Goal: Task Accomplishment & Management: Manage account settings

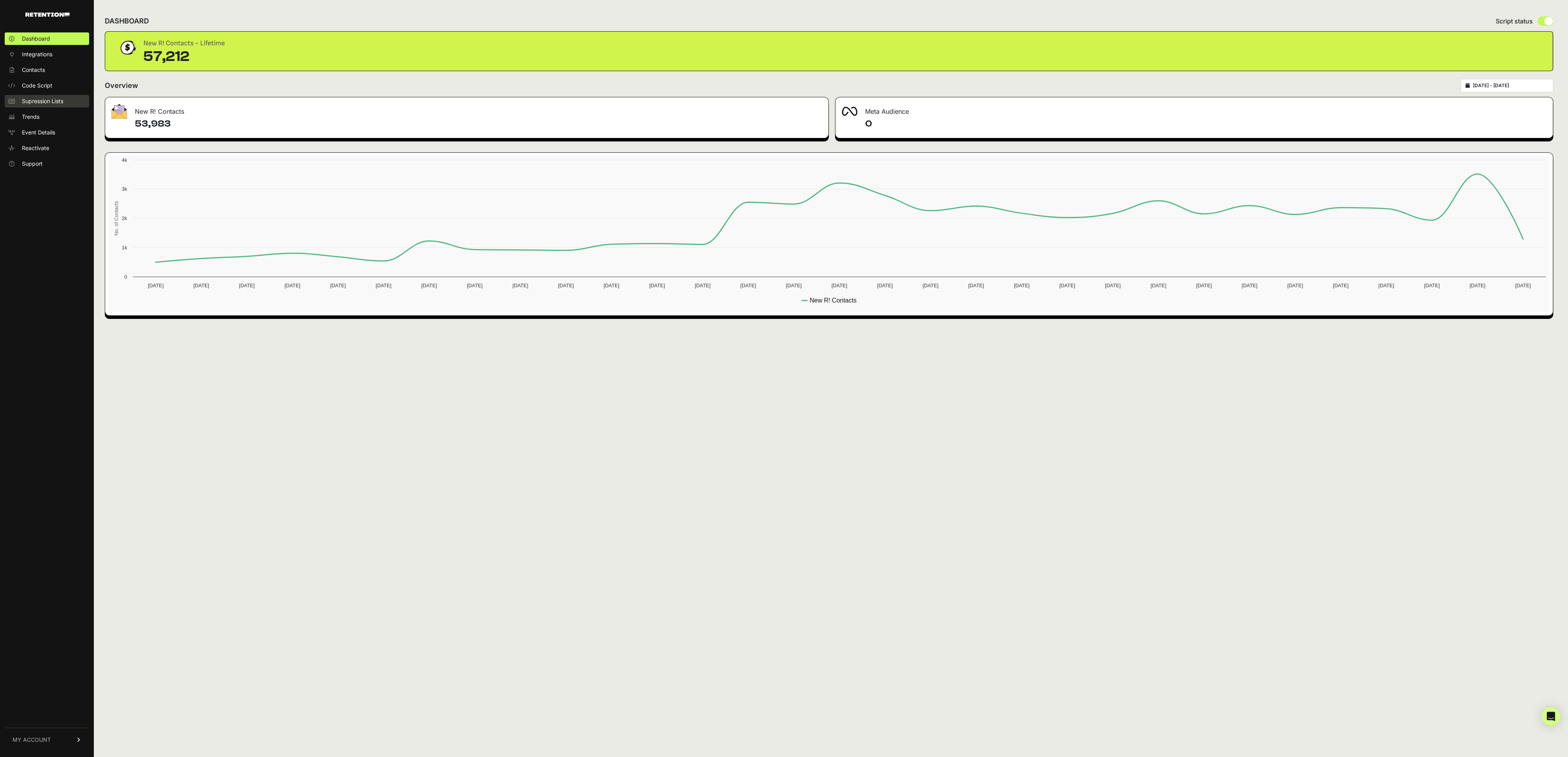
click at [43, 107] on link "Supression Lists" at bounding box center [47, 101] width 85 height 13
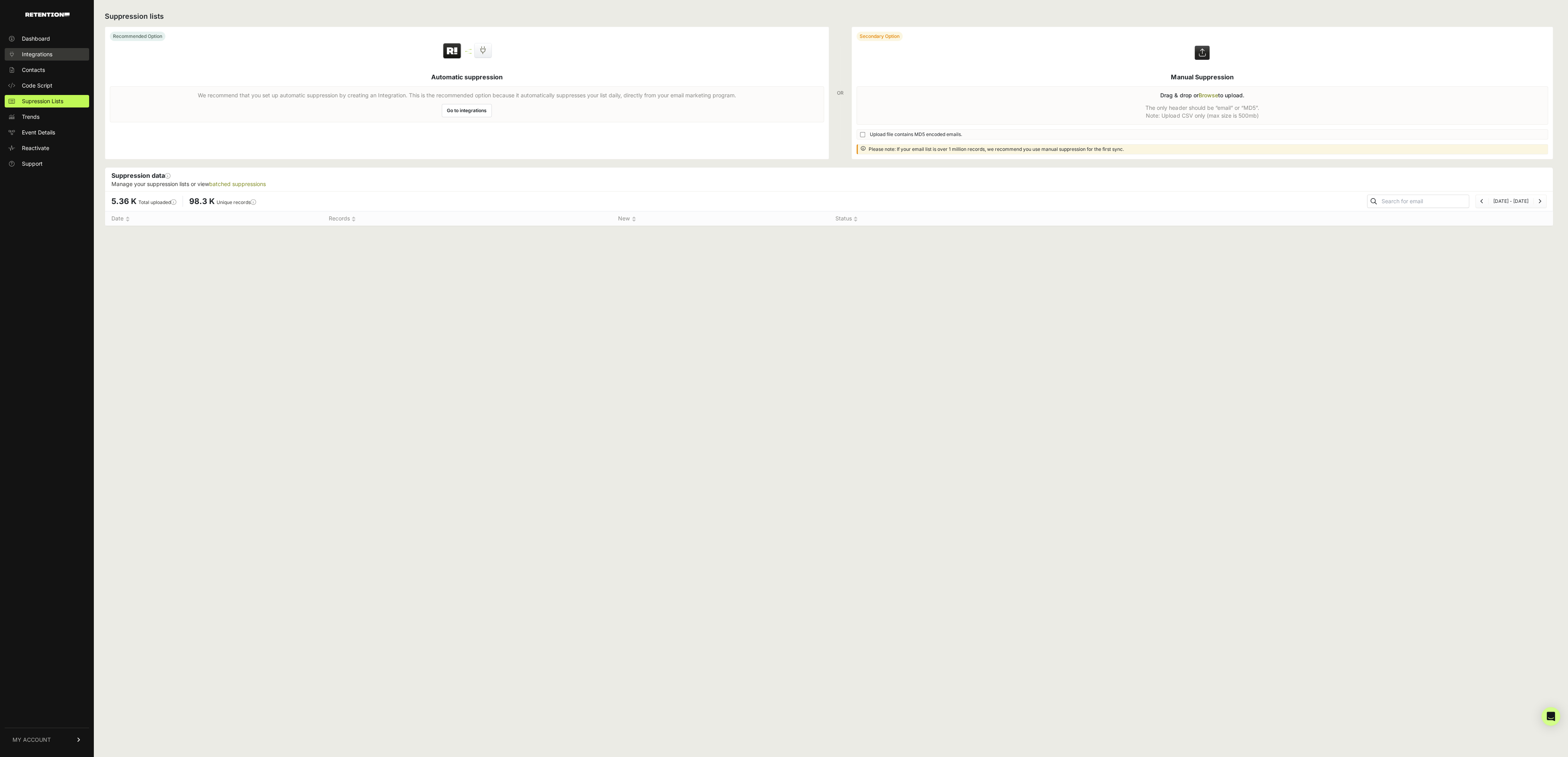
click at [41, 56] on span "Integrations" at bounding box center [37, 54] width 31 height 8
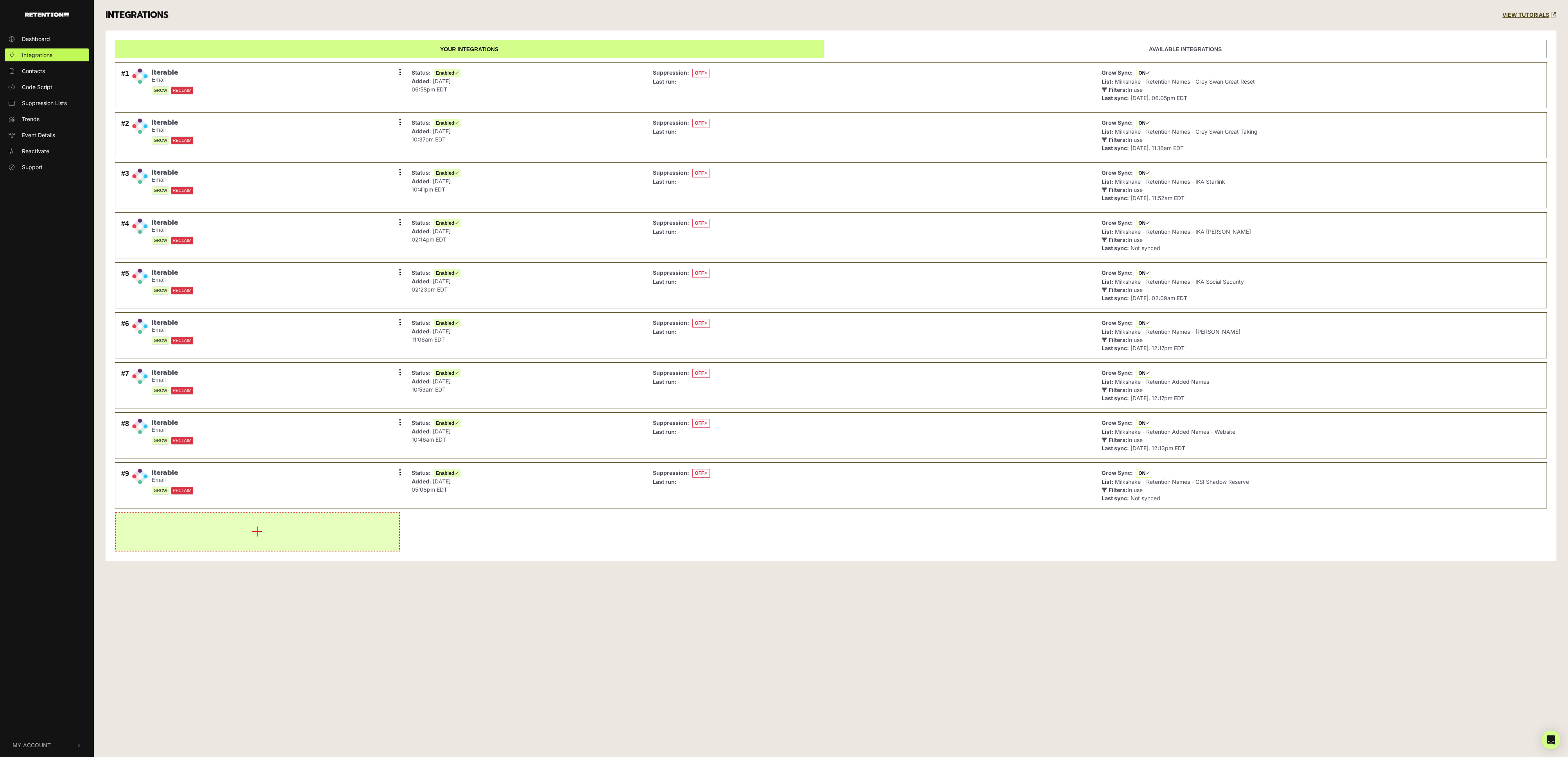
click at [200, 530] on button "button" at bounding box center [257, 532] width 283 height 38
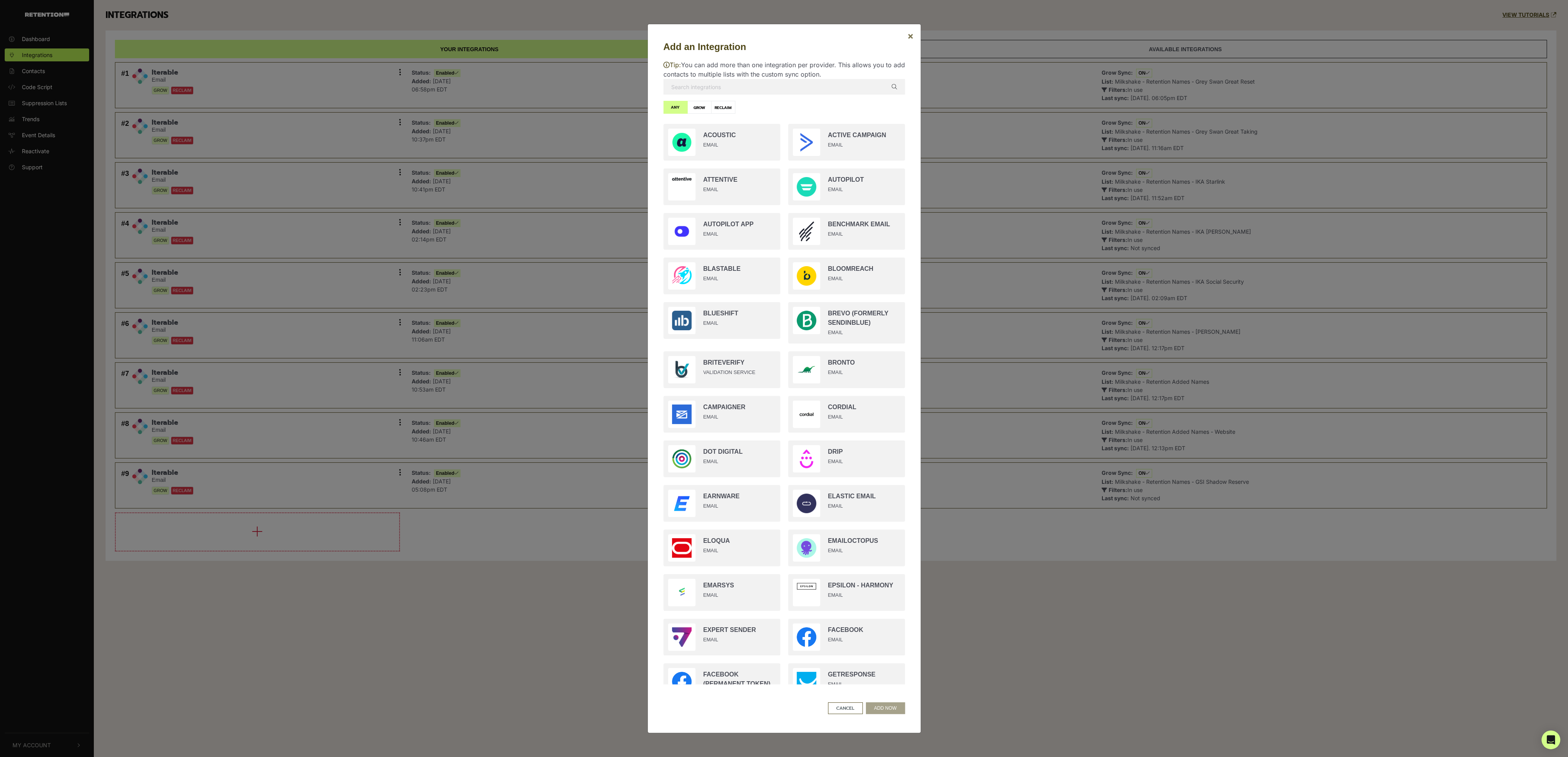
drag, startPoint x: 907, startPoint y: 38, endPoint x: 919, endPoint y: 169, distance: 131.5
click at [907, 38] on button "×" at bounding box center [910, 36] width 19 height 22
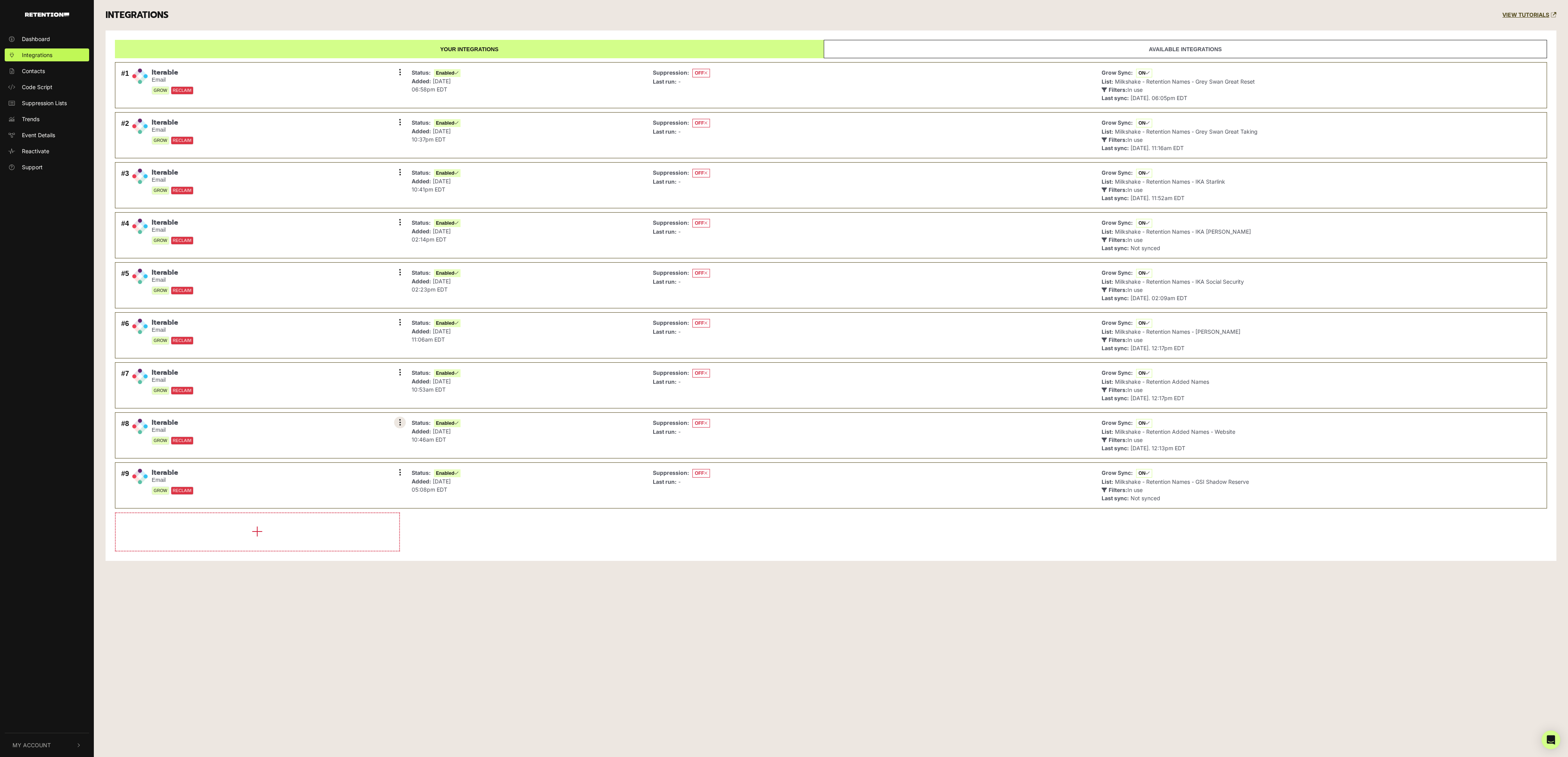
click at [402, 418] on button at bounding box center [400, 423] width 12 height 12
click at [347, 418] on link "Settings" at bounding box center [352, 423] width 74 height 17
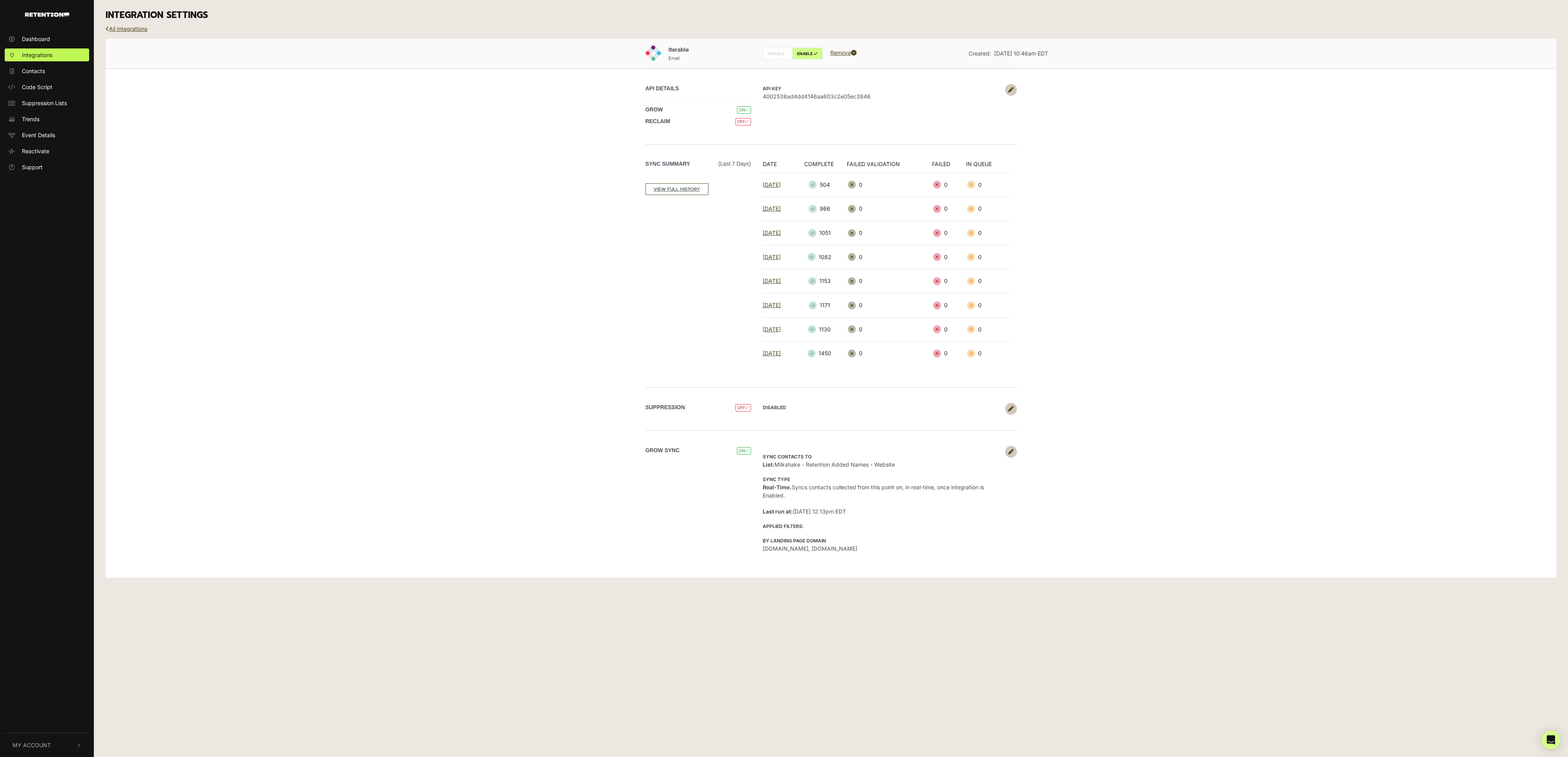
click at [861, 94] on span "4002538ad4dd4146aa603c2e05ec3846" at bounding box center [882, 97] width 239 height 8
click at [137, 33] on div "All Integrations" at bounding box center [831, 35] width 1462 height 8
click at [138, 29] on link "All Integrations" at bounding box center [127, 28] width 42 height 6
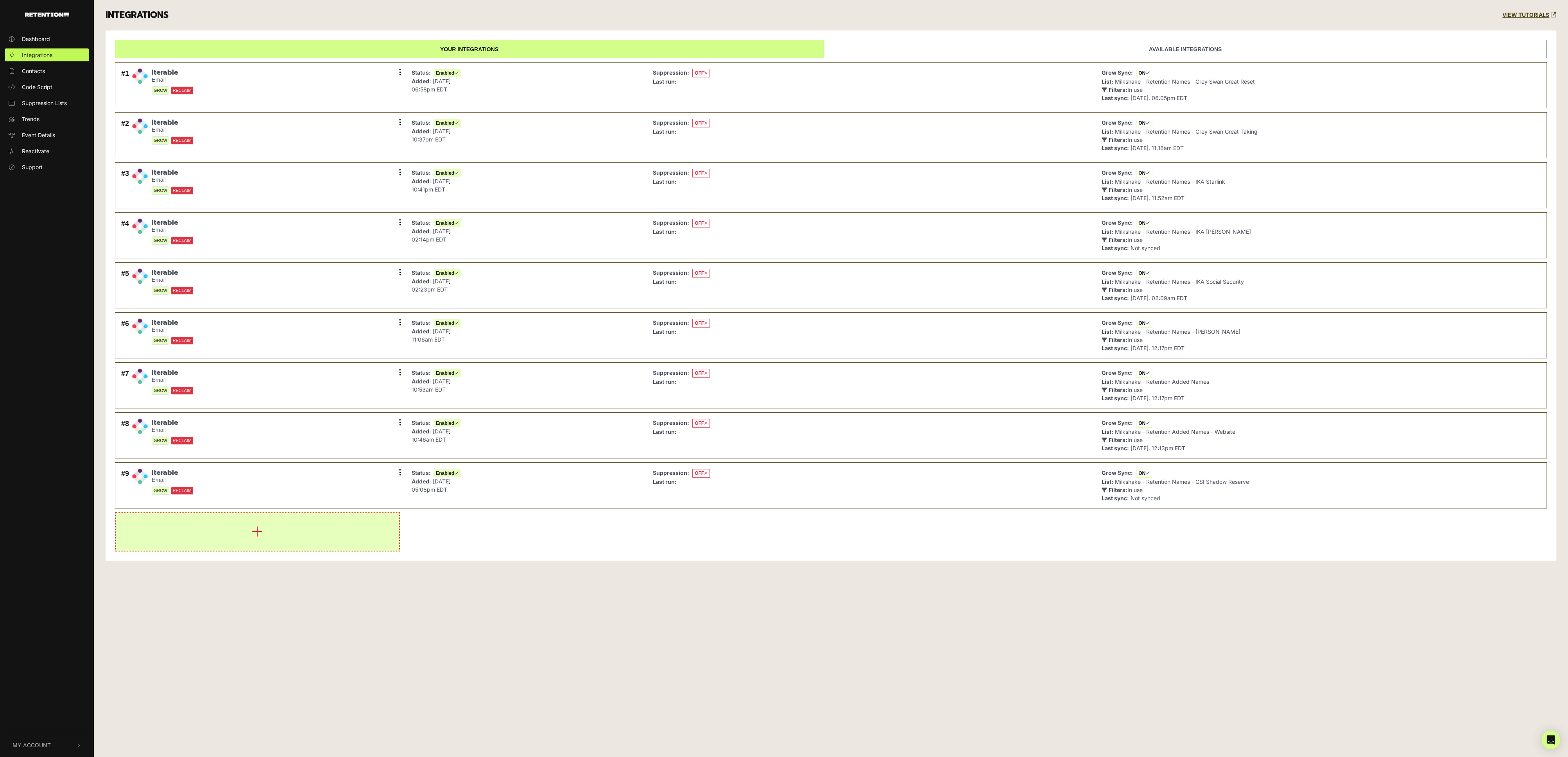
click at [241, 523] on button "button" at bounding box center [257, 532] width 283 height 38
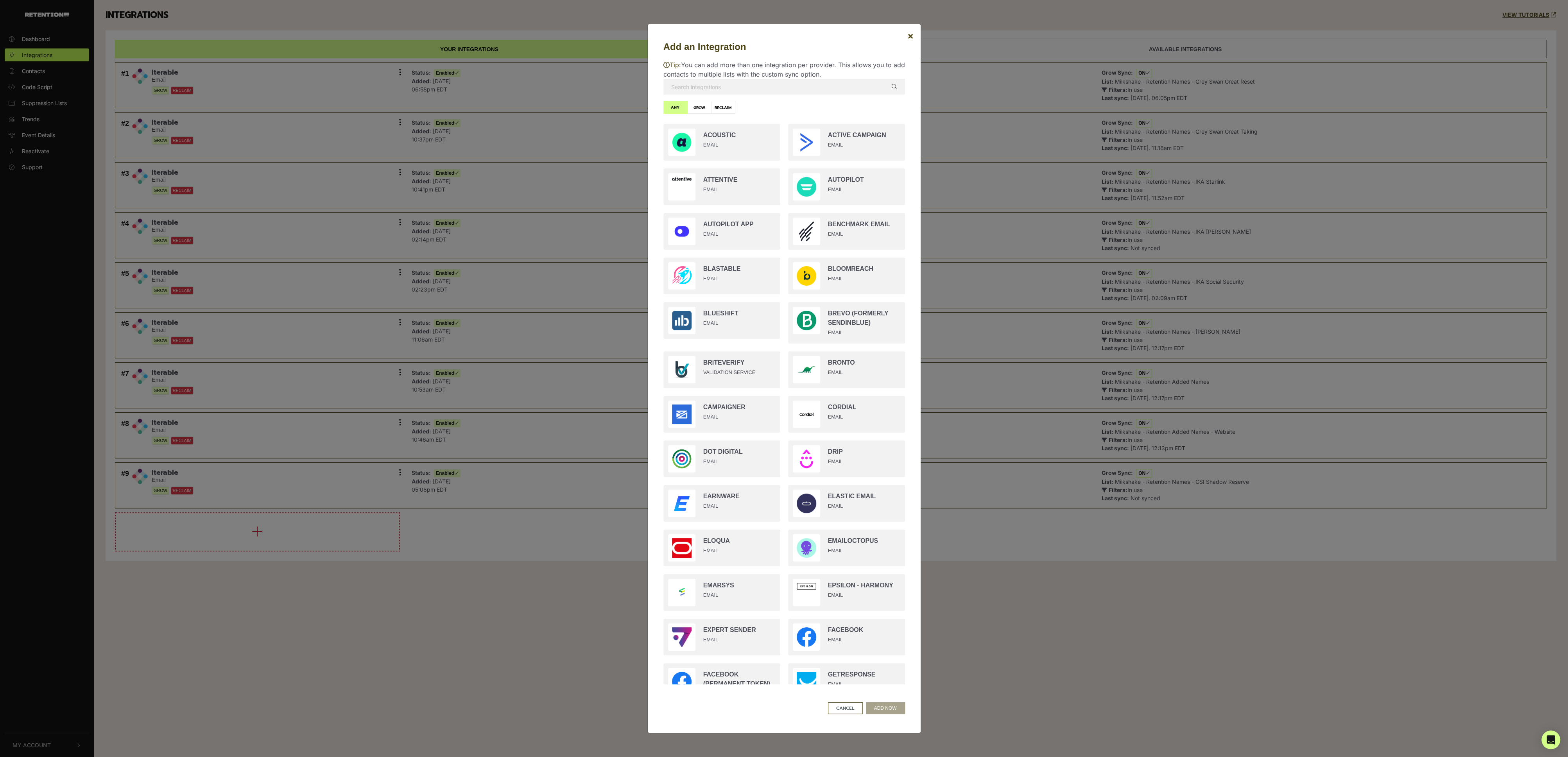
click at [756, 90] on input "text" at bounding box center [784, 87] width 241 height 15
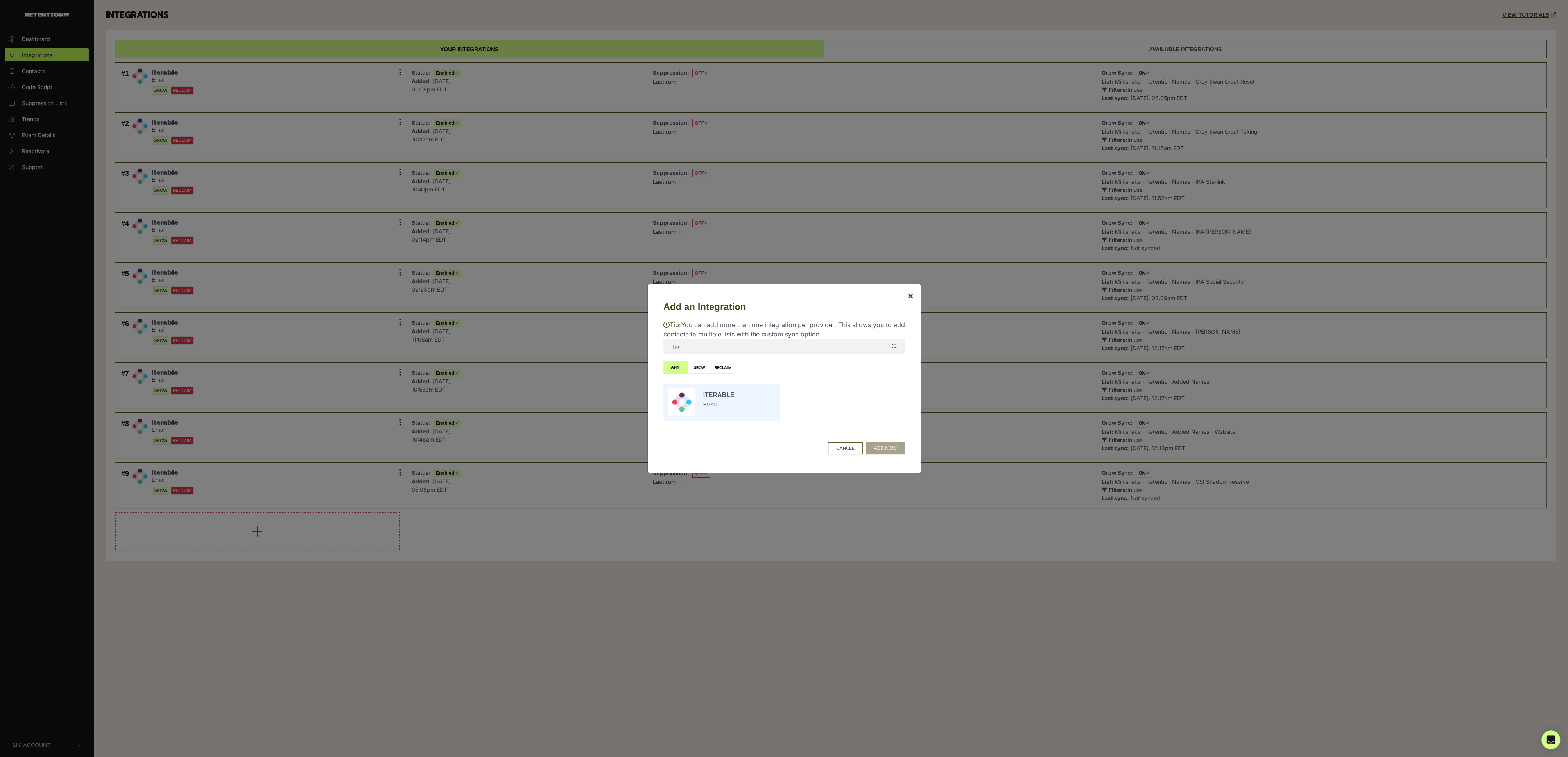
type input "Iter"
click at [715, 414] on input "radio" at bounding box center [722, 402] width 125 height 45
radio input "true"
click at [897, 451] on button "ADD NOW" at bounding box center [886, 448] width 39 height 12
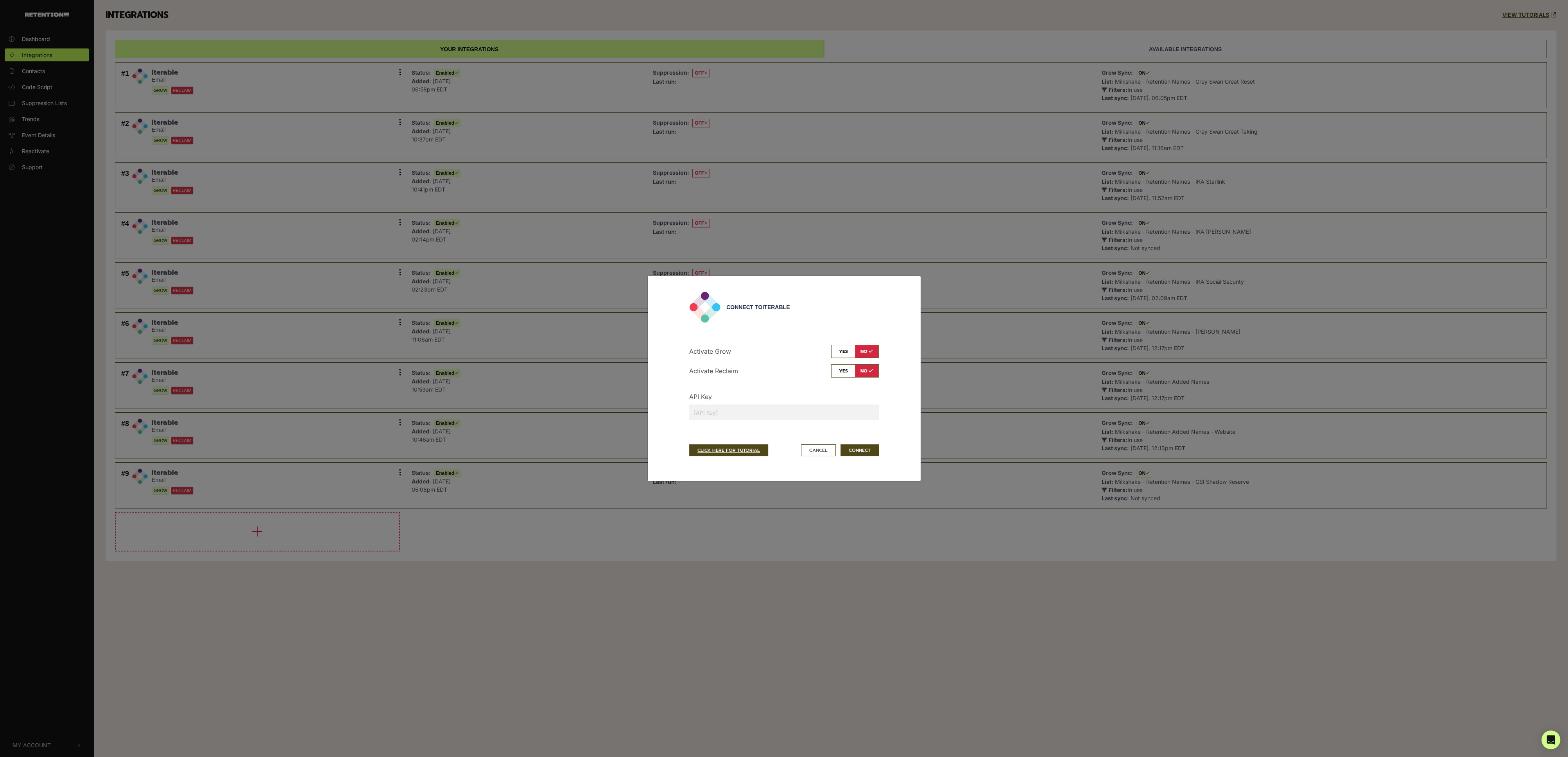
click at [837, 351] on input "checkbox" at bounding box center [855, 351] width 48 height 13
checkbox input "true"
click at [800, 414] on input "text" at bounding box center [784, 412] width 190 height 15
click at [784, 411] on input "text" at bounding box center [784, 412] width 190 height 15
drag, startPoint x: 814, startPoint y: 455, endPoint x: 1001, endPoint y: 397, distance: 195.8
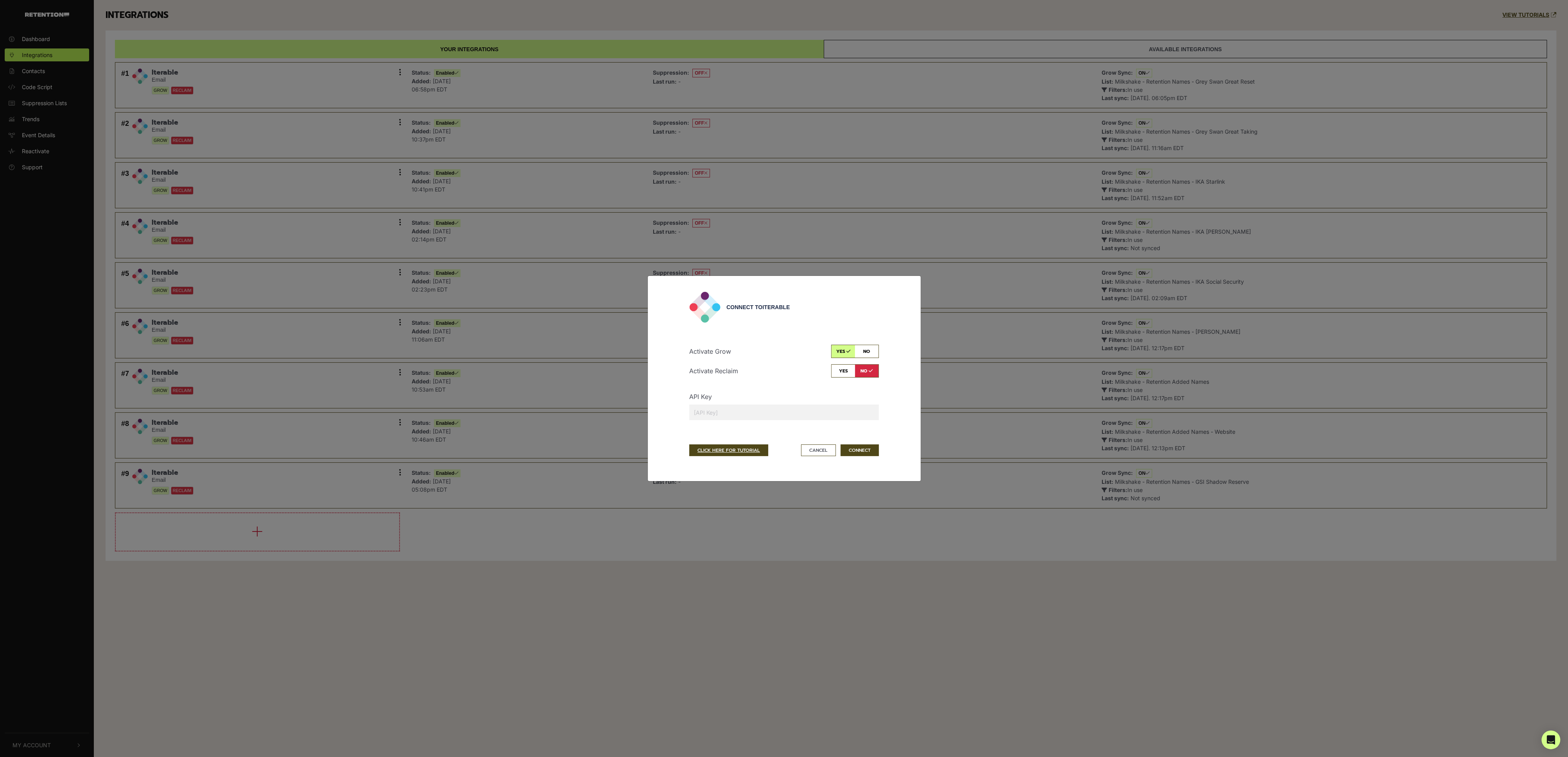
click at [814, 455] on button "Cancel" at bounding box center [819, 450] width 35 height 12
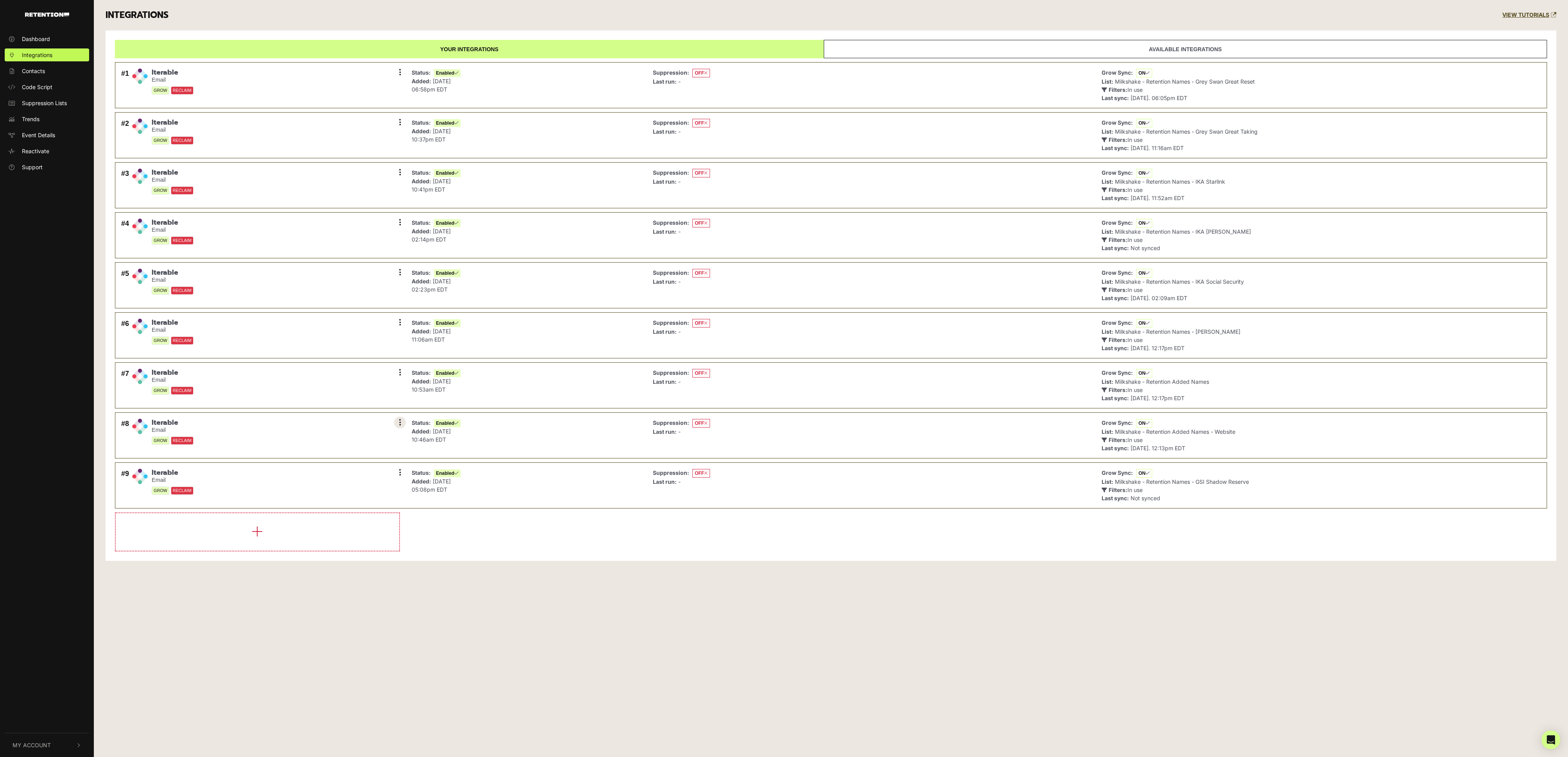
drag, startPoint x: 397, startPoint y: 417, endPoint x: 397, endPoint y: 432, distance: 15.0
click at [397, 417] on button at bounding box center [400, 423] width 12 height 12
click at [351, 418] on link "Settings" at bounding box center [352, 423] width 74 height 17
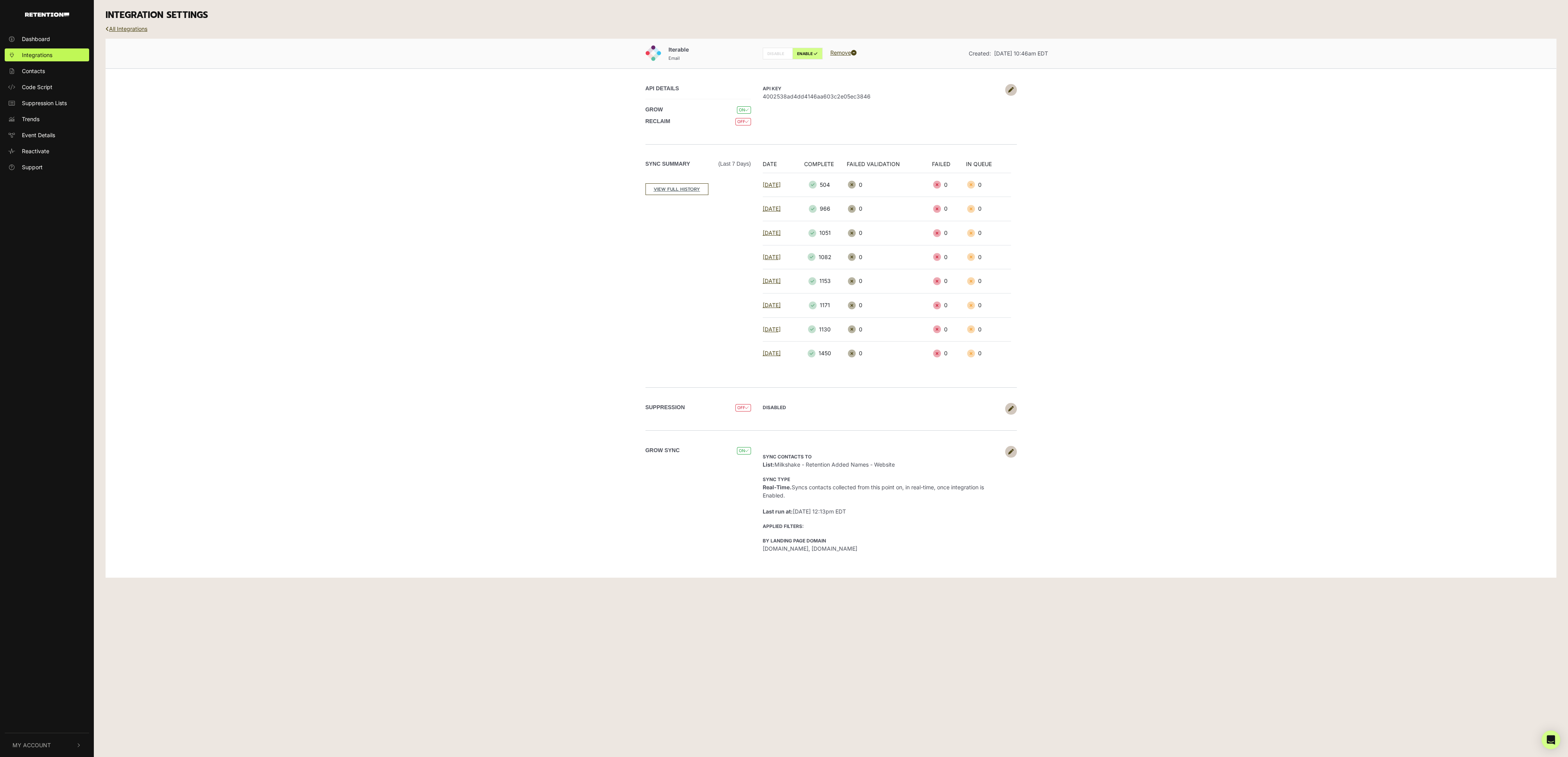
click at [829, 98] on span "4002538ad4dd4146aa603c2e05ec3846" at bounding box center [882, 97] width 239 height 8
copy span "4002538ad4dd4146aa603c2e05ec3846"
click at [135, 27] on link "All Integrations" at bounding box center [127, 28] width 42 height 6
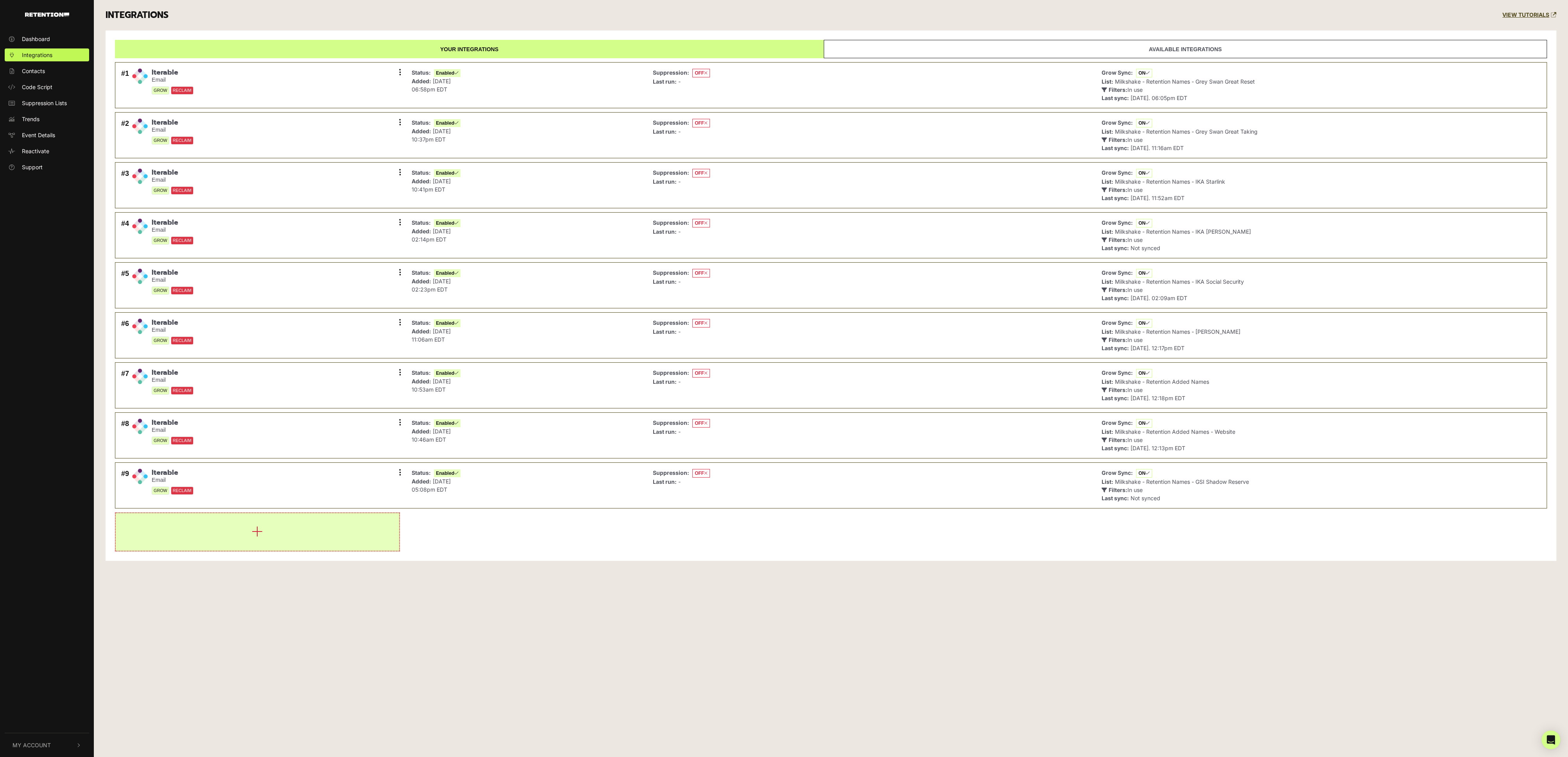
click at [292, 523] on button "button" at bounding box center [257, 532] width 283 height 38
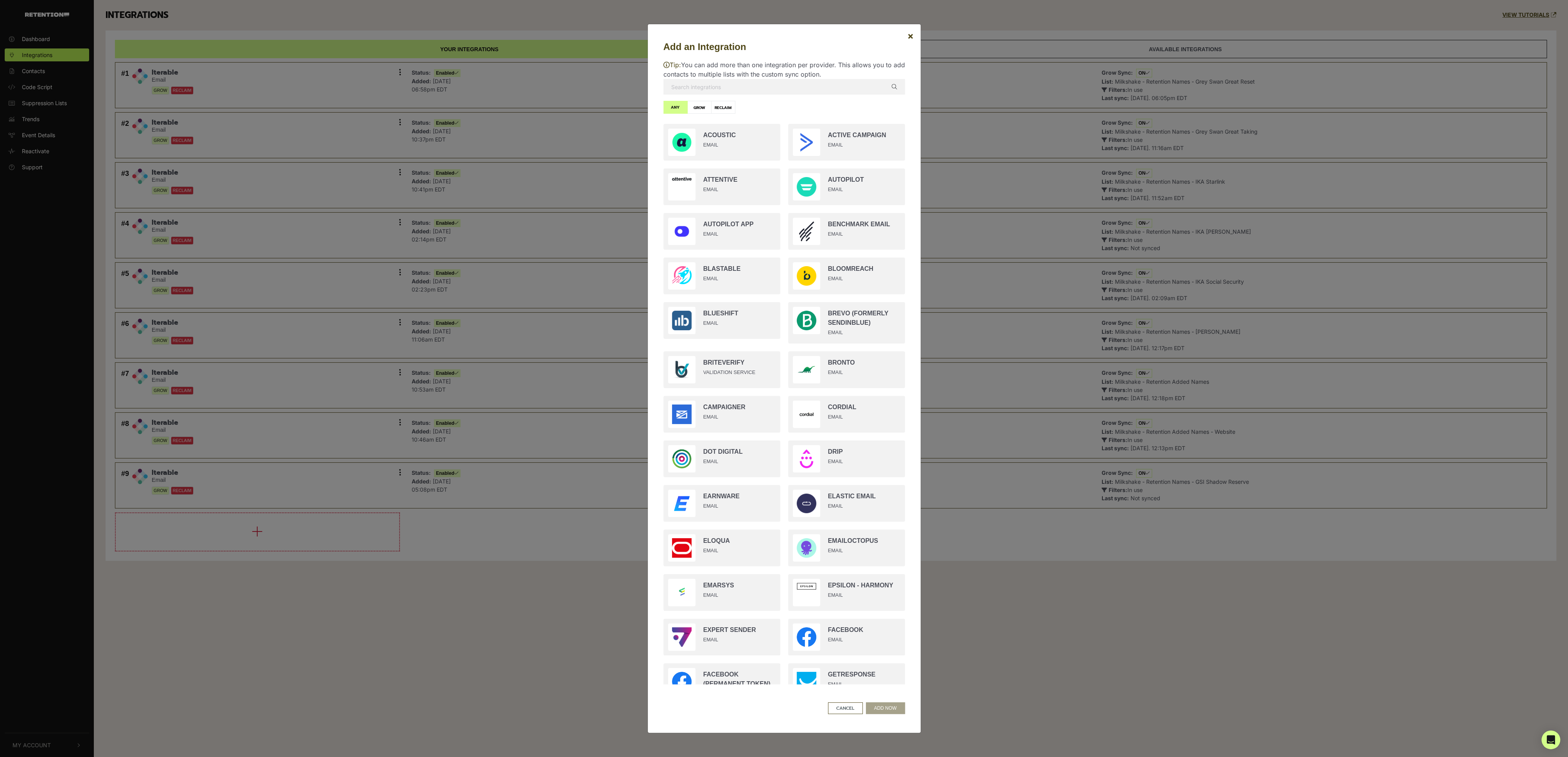
click at [792, 87] on input "text" at bounding box center [784, 87] width 241 height 15
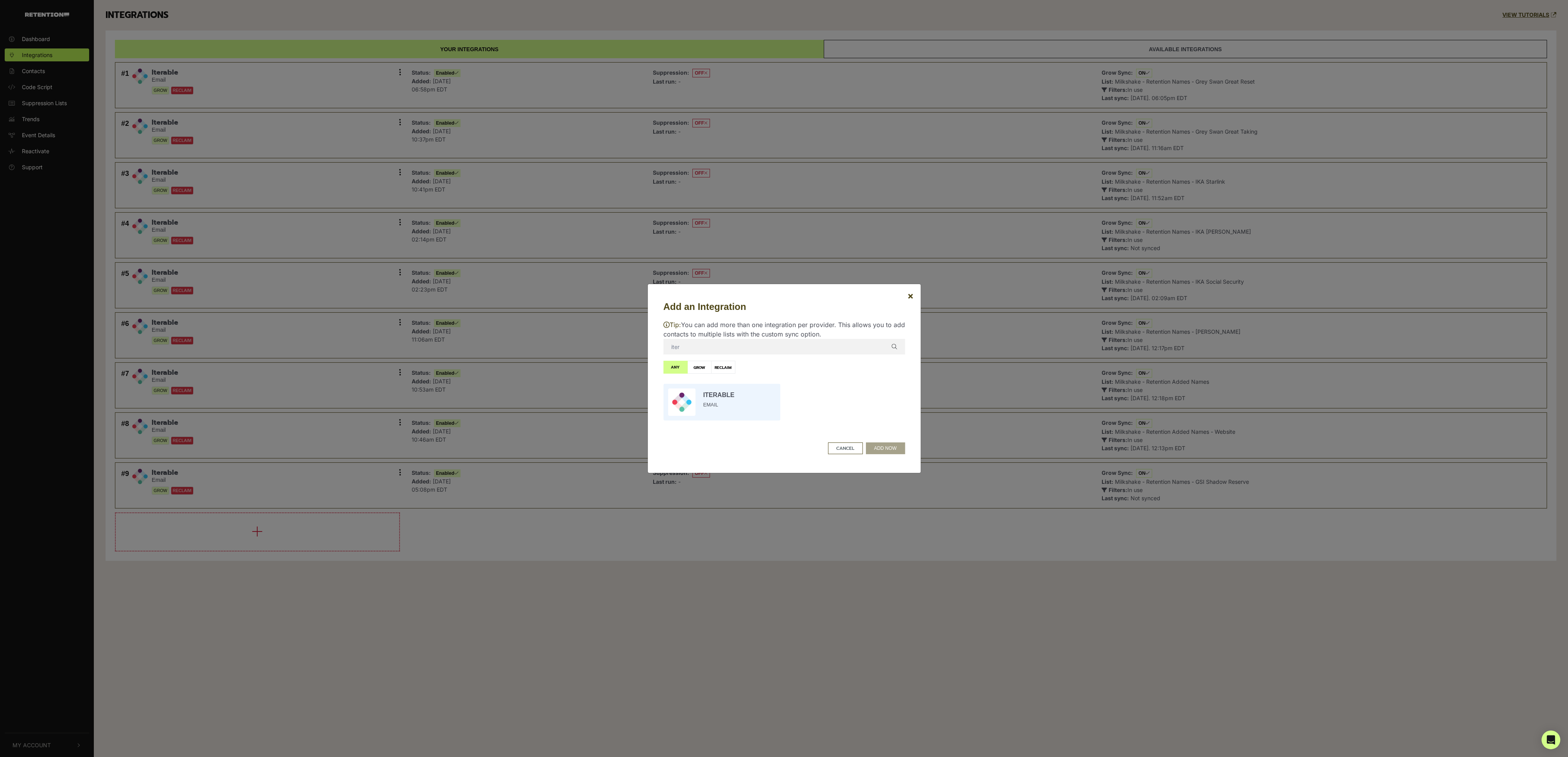
type input "iter"
click at [714, 413] on input "radio" at bounding box center [722, 402] width 125 height 45
radio input "true"
click at [889, 449] on button "ADD NOW" at bounding box center [886, 448] width 39 height 12
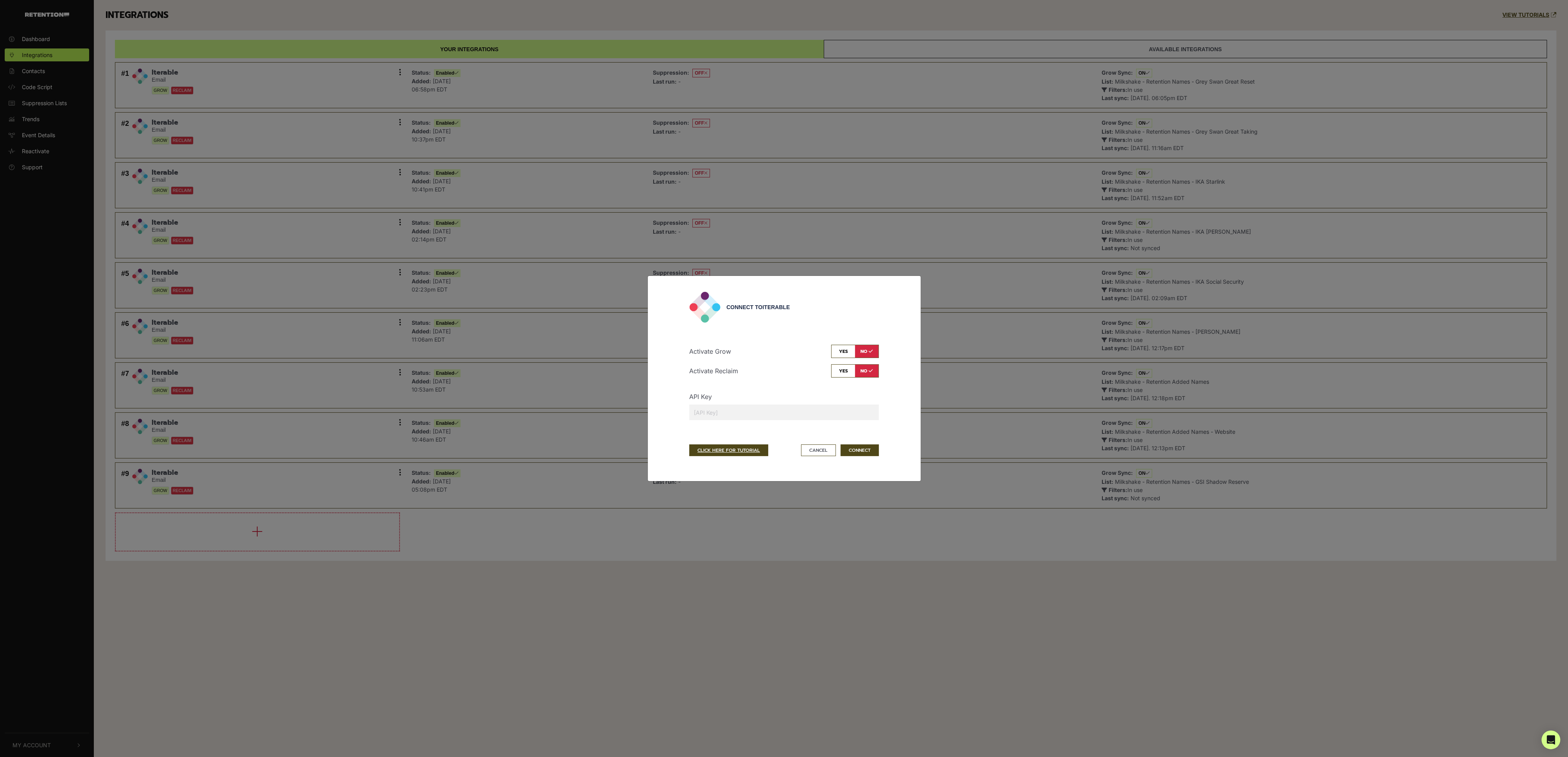
click at [738, 399] on div "API Key" at bounding box center [784, 409] width 202 height 34
click at [736, 406] on input "text" at bounding box center [784, 412] width 190 height 15
paste input "4002538ad4dd4146aa603c2e05ec3846"
type input "4002538ad4dd4146aa603c2e05ec3846"
click at [845, 350] on input "checkbox" at bounding box center [855, 351] width 48 height 13
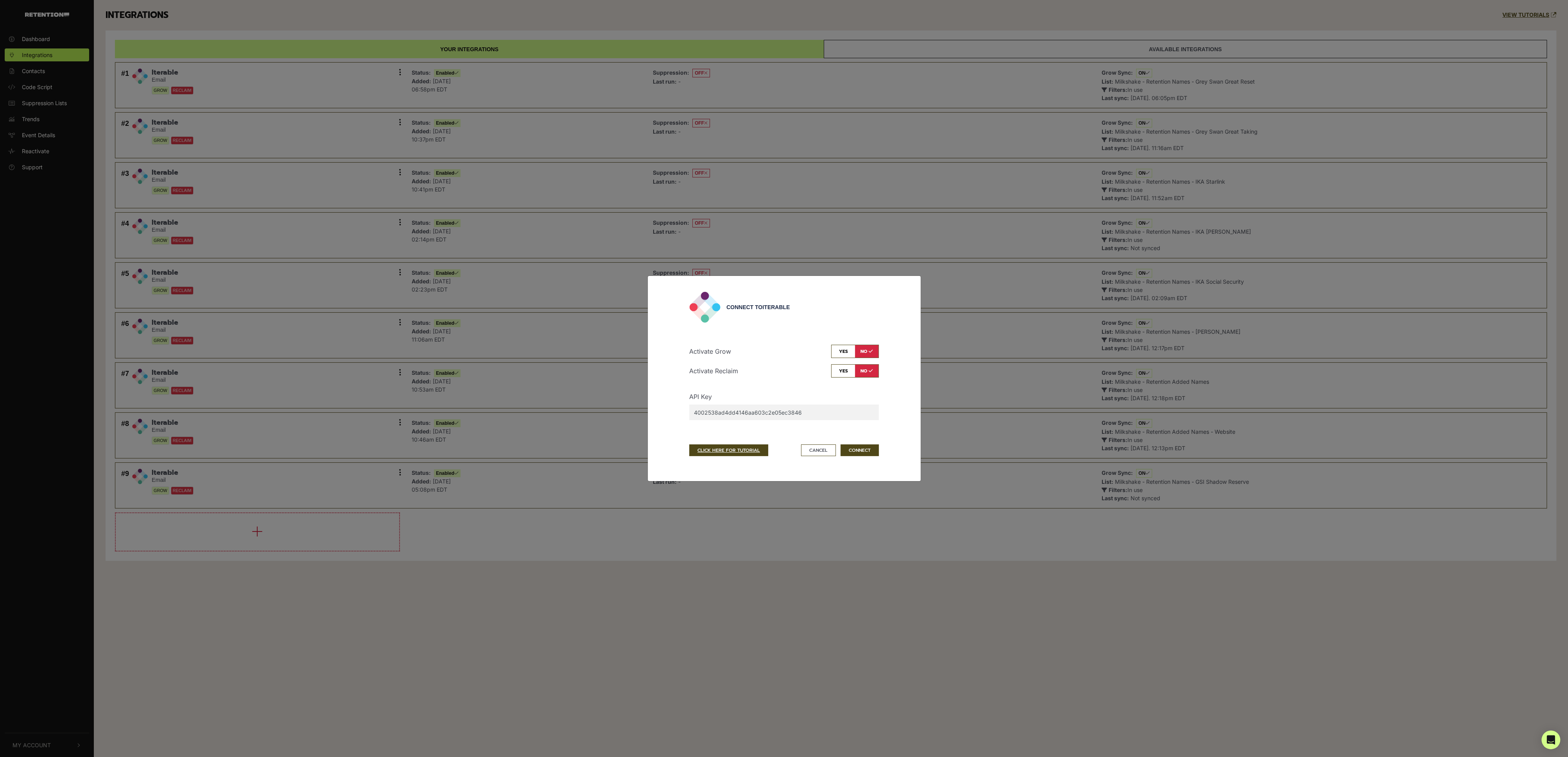
checkbox input "true"
click at [870, 446] on button "CONNECT" at bounding box center [859, 450] width 38 height 12
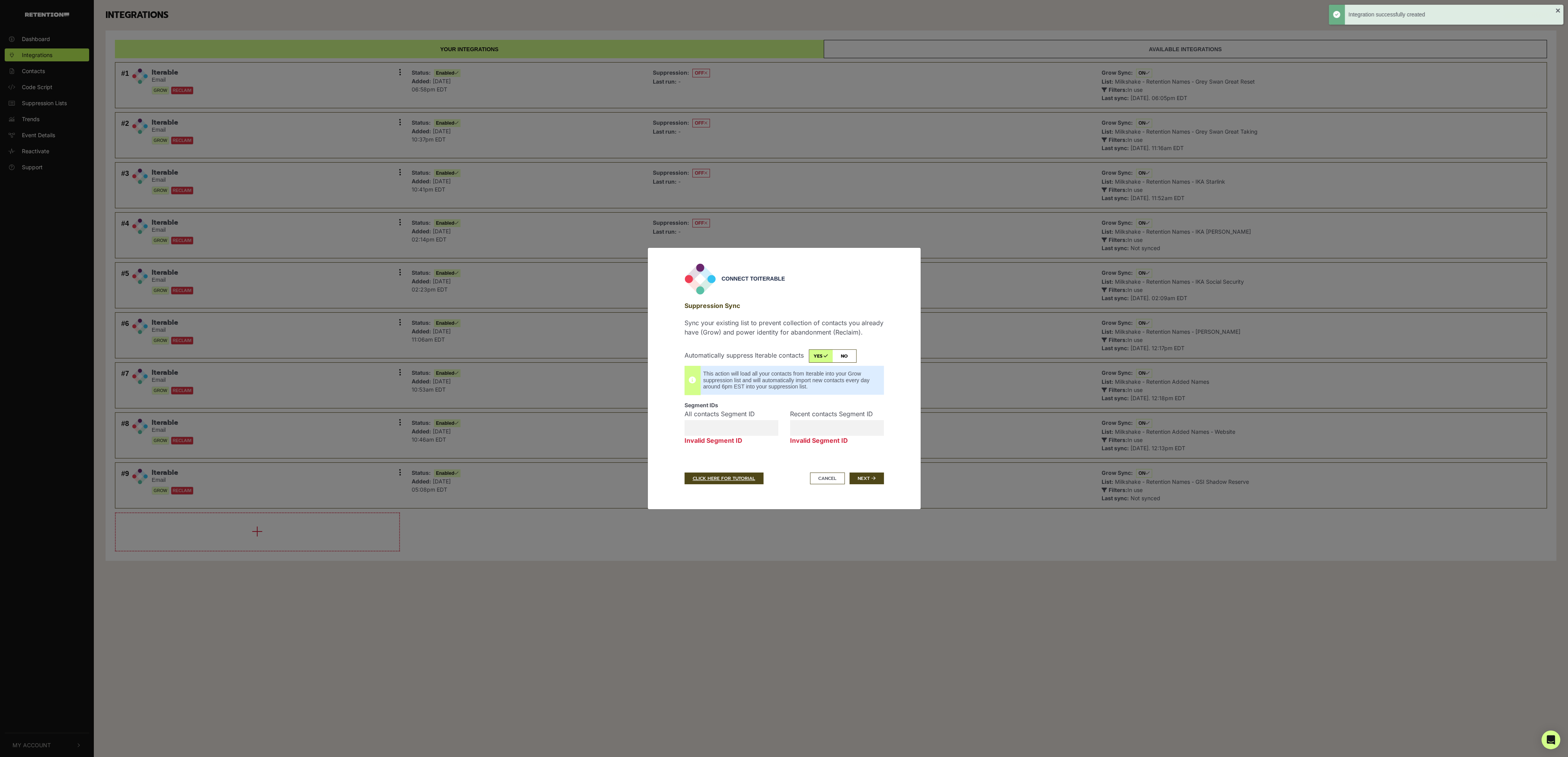
click at [851, 352] on input "checkbox" at bounding box center [833, 356] width 48 height 13
checkbox input "false"
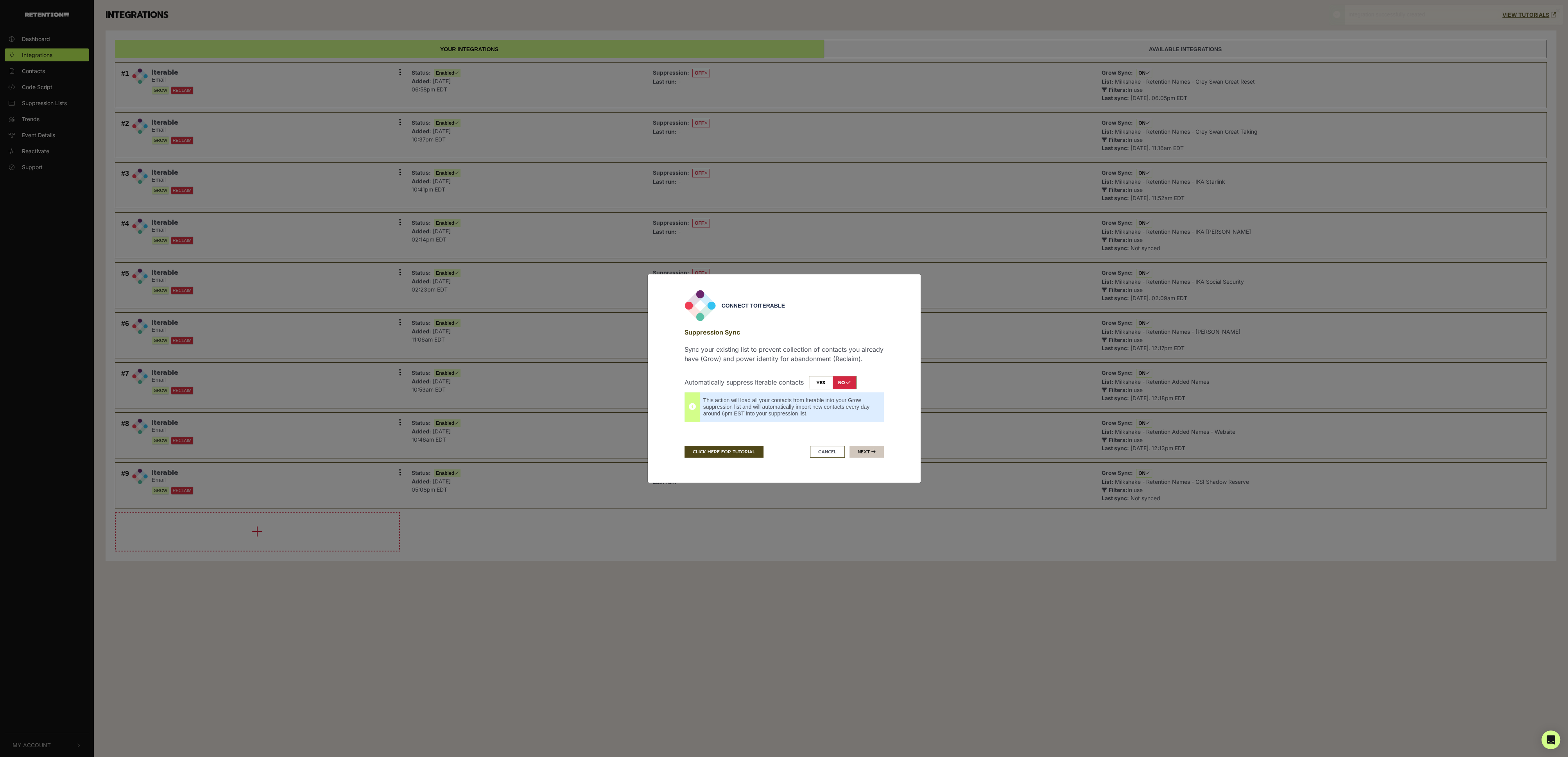
click at [870, 453] on button "Next" at bounding box center [866, 452] width 34 height 12
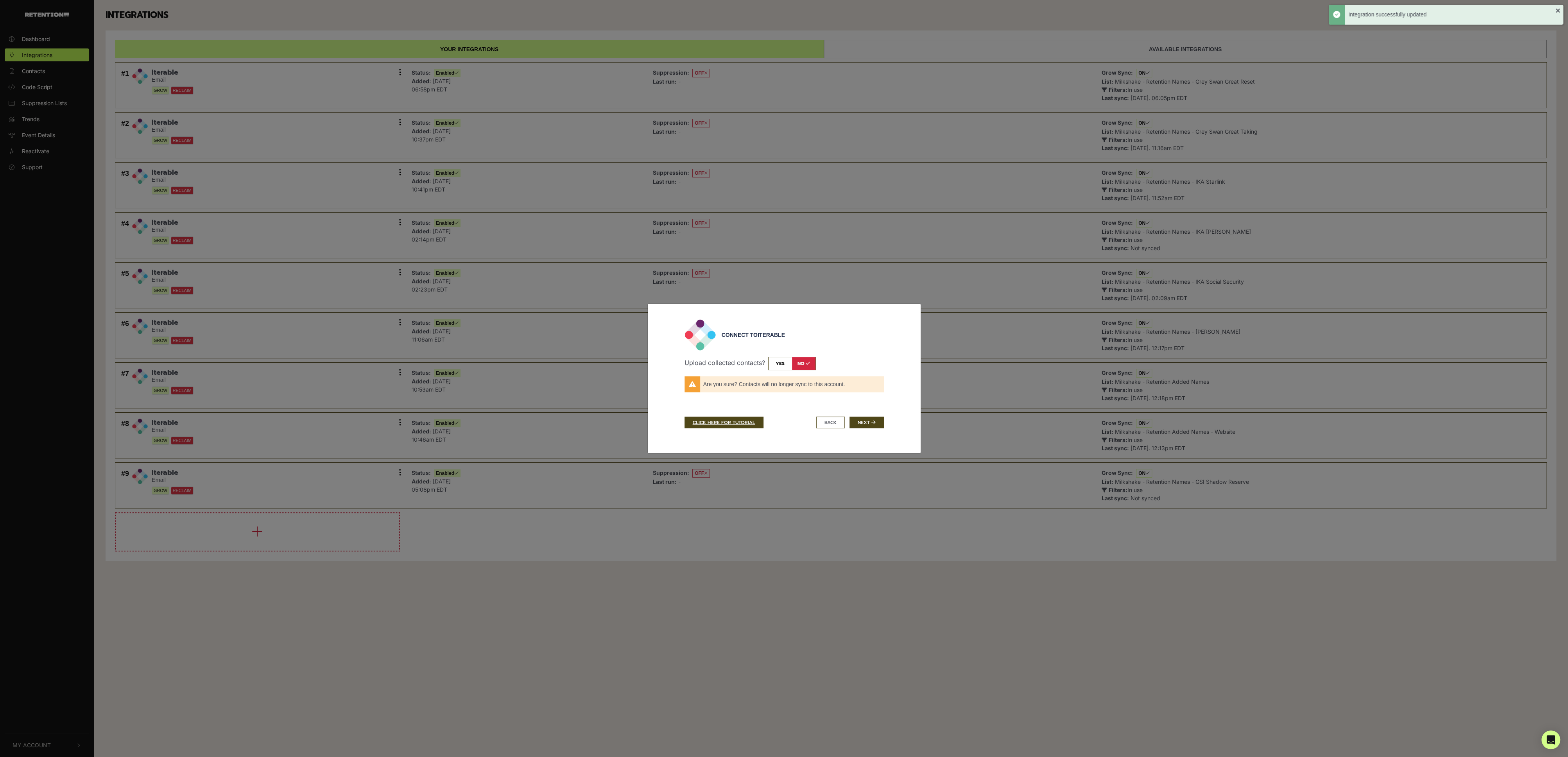
click at [783, 364] on input "checkbox" at bounding box center [792, 363] width 48 height 13
checkbox input "true"
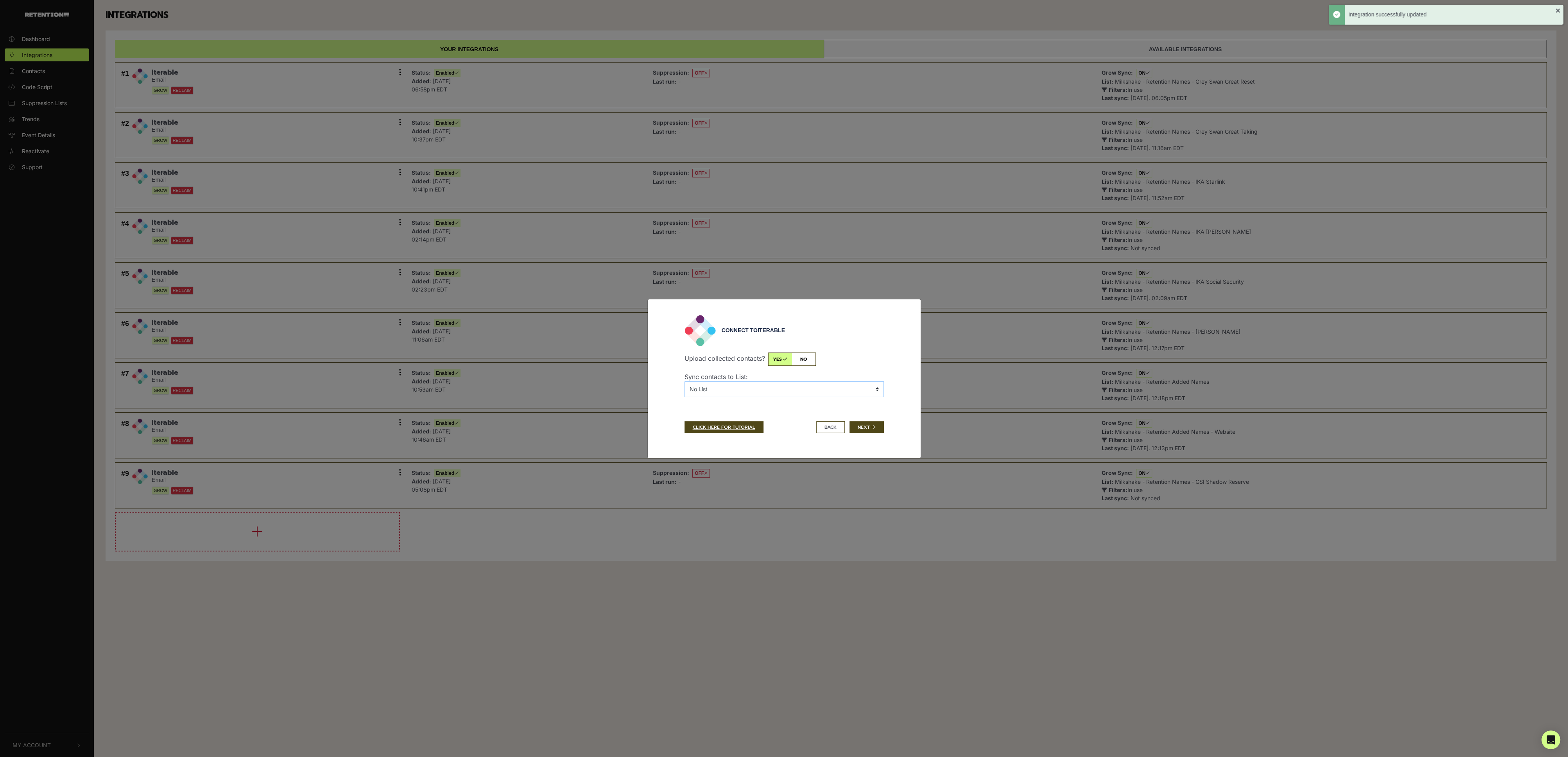
click at [738, 388] on select "No List 120S05KTE - Karys Teach English 120S35LBO - Buyers 120S35LBO - Live Bet…" at bounding box center [784, 389] width 199 height 15
select select "7397518,Milkshake - EUROLIVING25-FE-IE-MB-PILV5A15"
click at [684, 381] on select "No List 120S05KTE - Karys Teach English 120S35LBO - Buyers 120S35LBO - Live Bet…" at bounding box center [784, 389] width 199 height 15
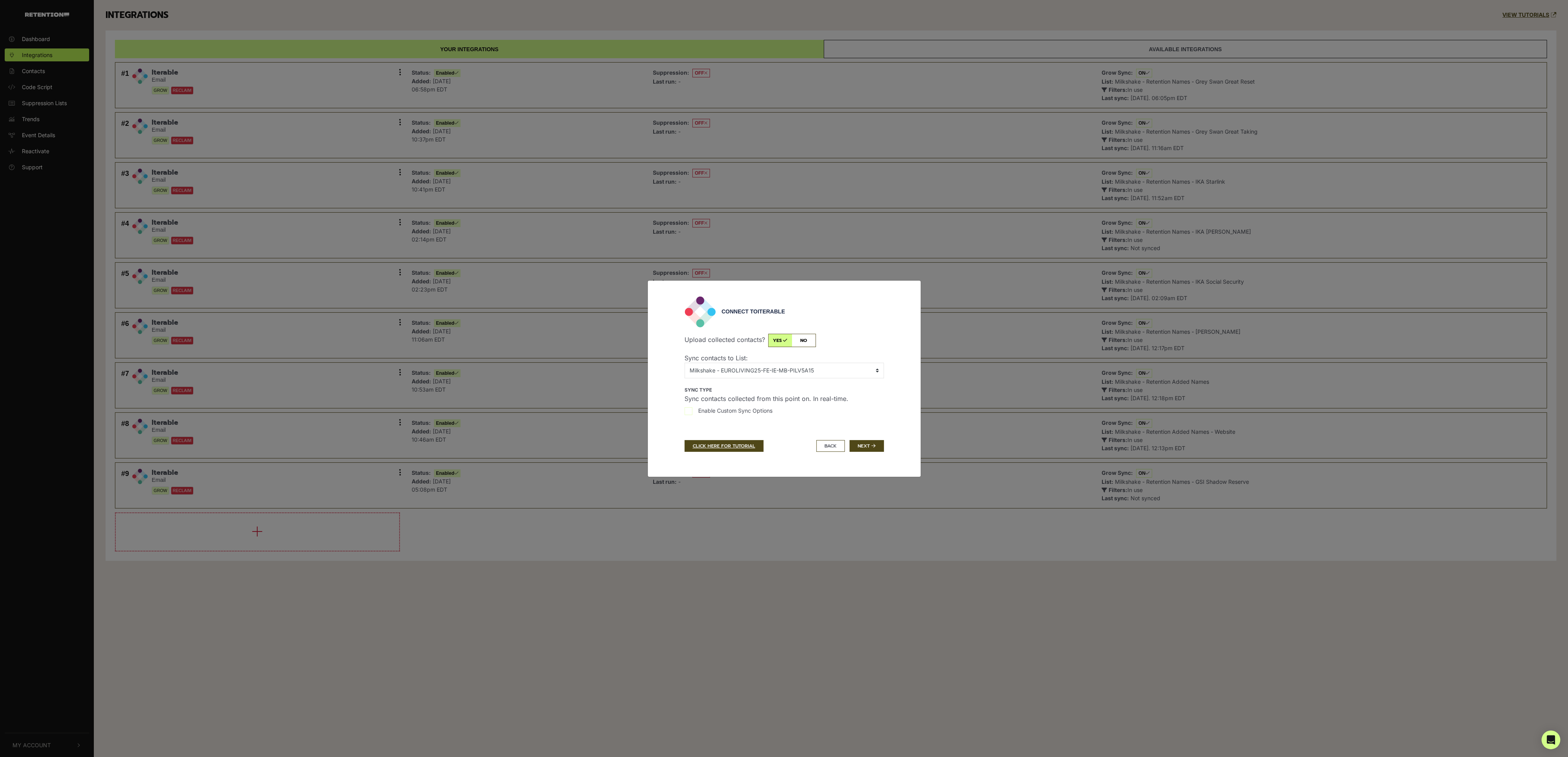
click at [721, 409] on span "Enable Custom Sync Options" at bounding box center [735, 411] width 74 height 8
click at [693, 409] on input "Enable Custom Sync Options" at bounding box center [688, 411] width 8 height 8
checkbox input "true"
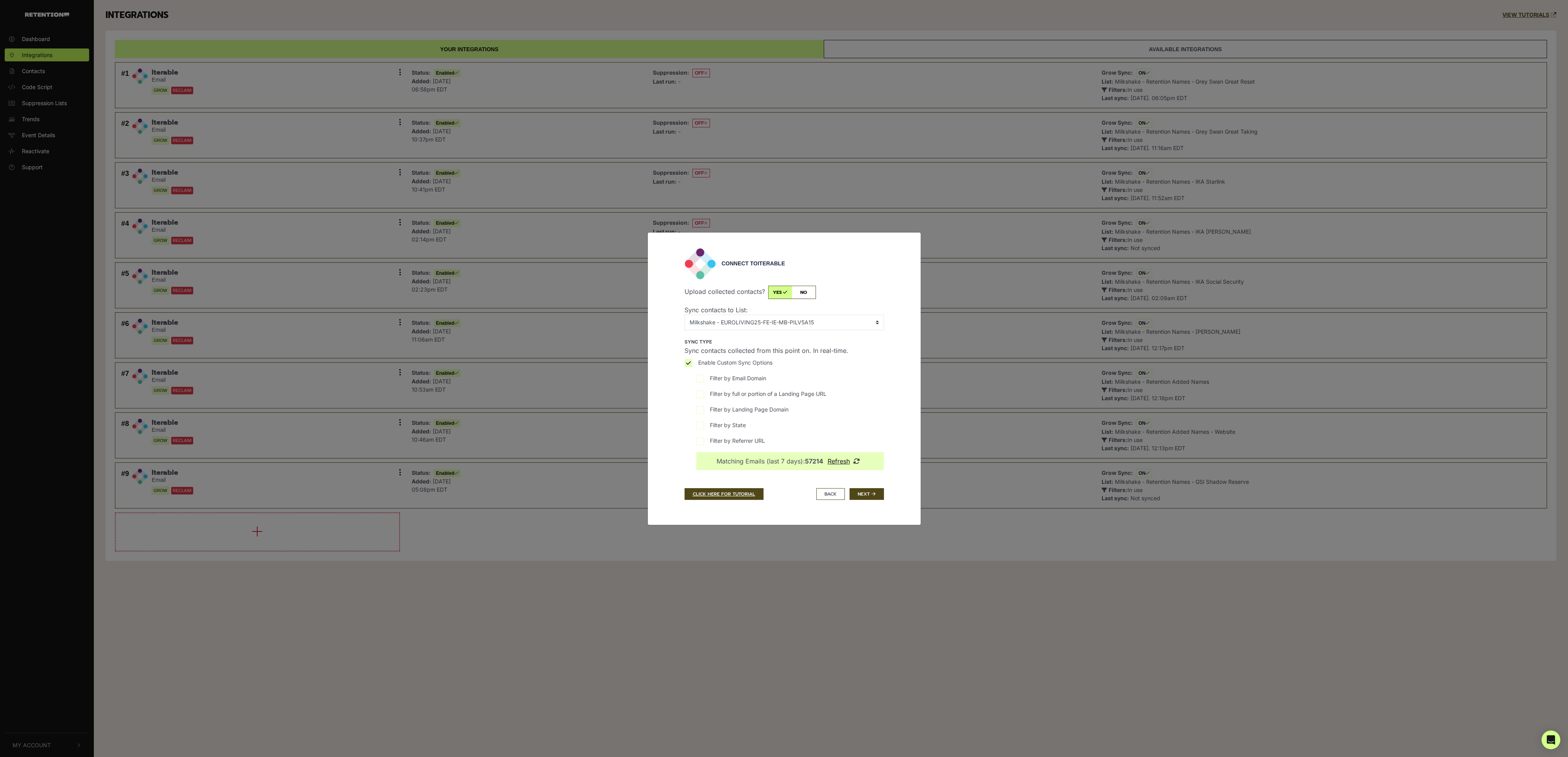
click at [720, 395] on span "Filter by full or portion of a Landing Page URL" at bounding box center [768, 394] width 117 height 8
click at [704, 395] on input "Filter by full or portion of a Landing Page URL" at bounding box center [700, 394] width 8 height 8
checkbox input "true"
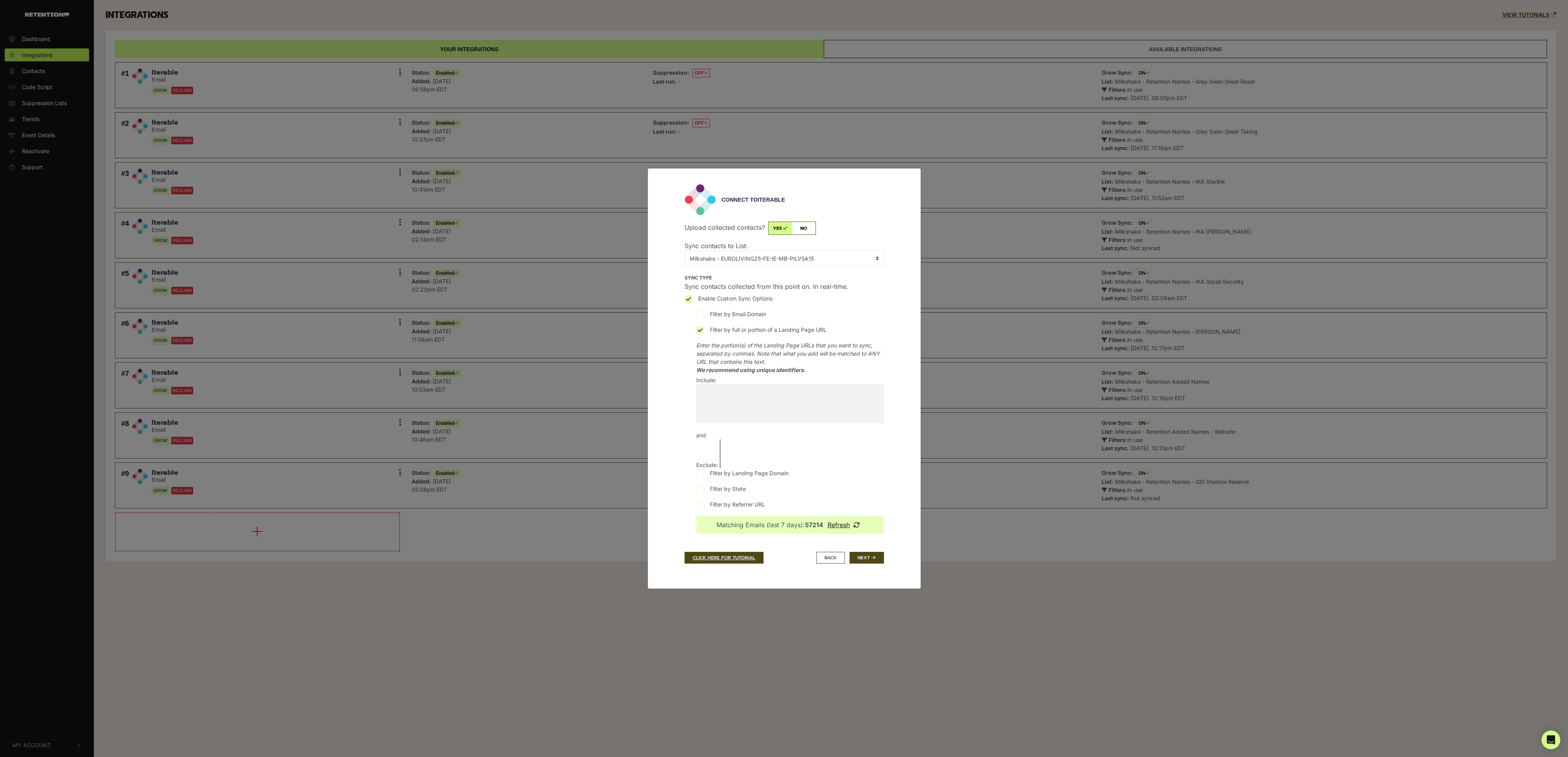
click at [730, 402] on span at bounding box center [790, 404] width 188 height 39
paste input "EUROLIVING25-FE-IE-MB/PILV5A15"
type input "EUROLIVING25-FE-IE-MB/PILV5A15"
select select "EUROLIVING25-FE-IE-MB/PILV5A15"
click at [894, 431] on div "Connect to Iterable Upload collected contacts? yes no Sync contacts to List: No…" at bounding box center [784, 378] width 253 height 389
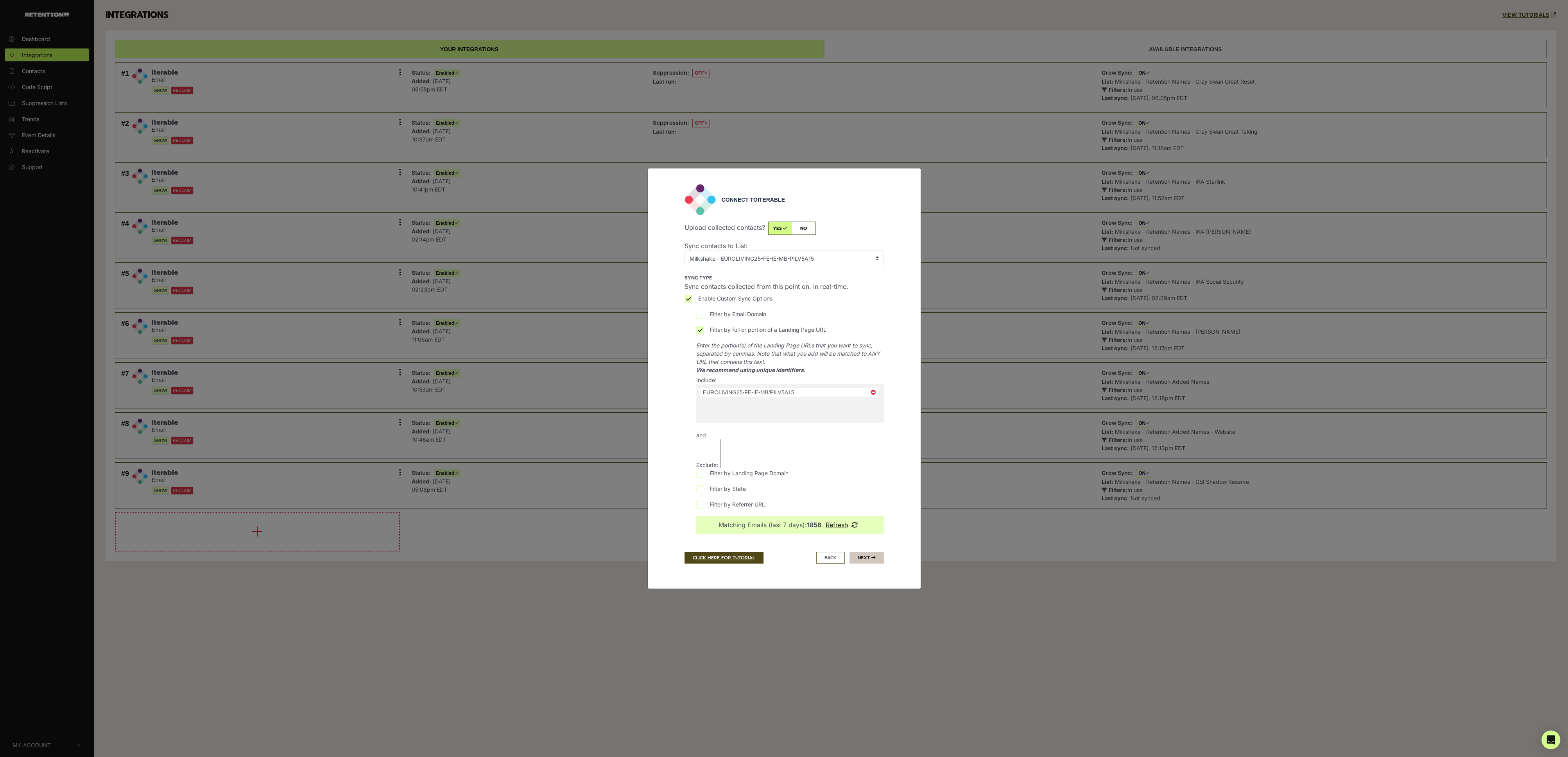
click at [871, 558] on icon "submit" at bounding box center [873, 558] width 4 height 5
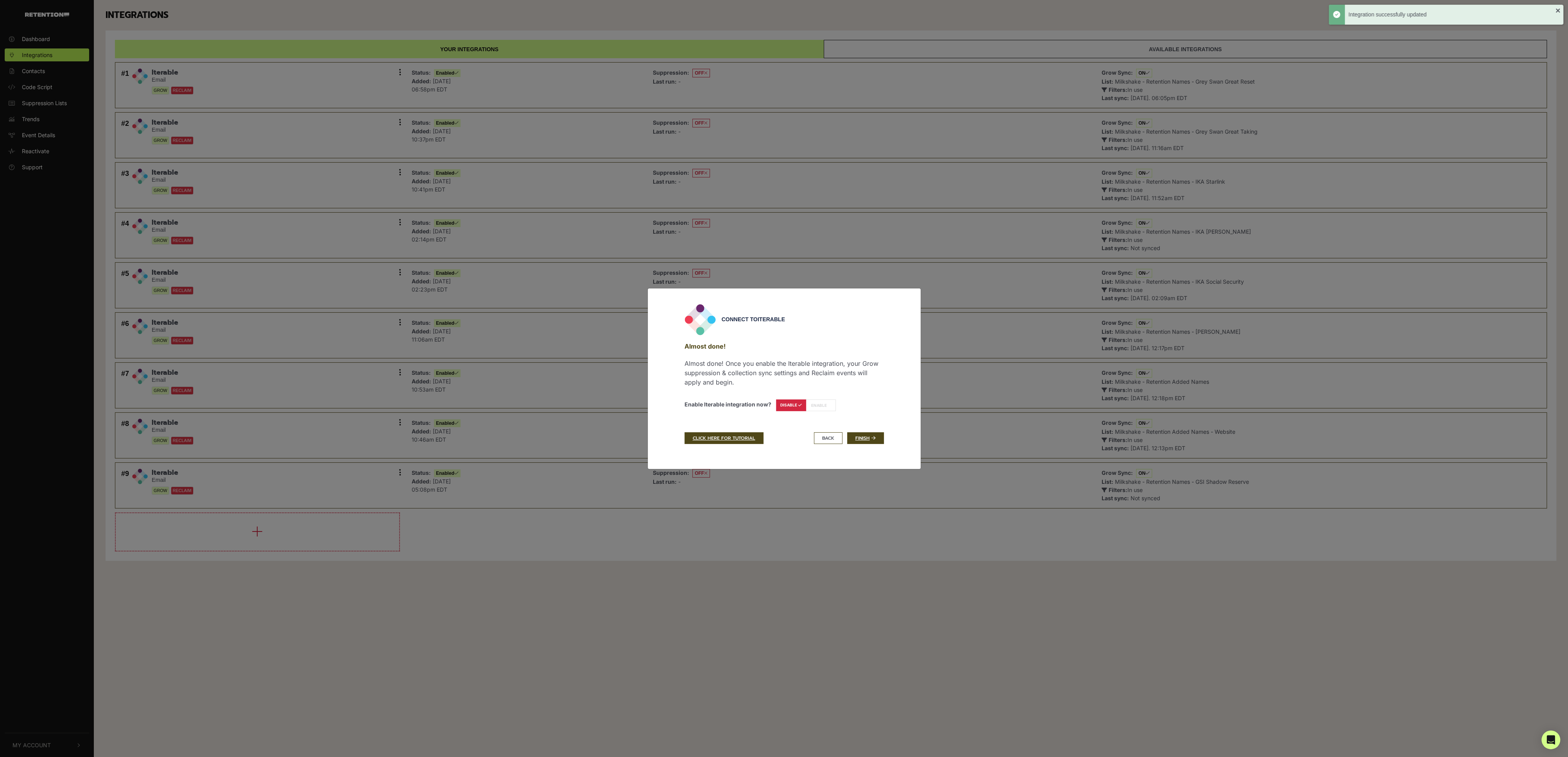
click at [826, 411] on div "Almost done! Almost done! Once you enable the Iterable integration, your Grow s…" at bounding box center [784, 378] width 199 height 85
drag, startPoint x: 821, startPoint y: 405, endPoint x: 842, endPoint y: 420, distance: 25.8
click at [821, 405] on label "ENABLE" at bounding box center [821, 405] width 30 height 12
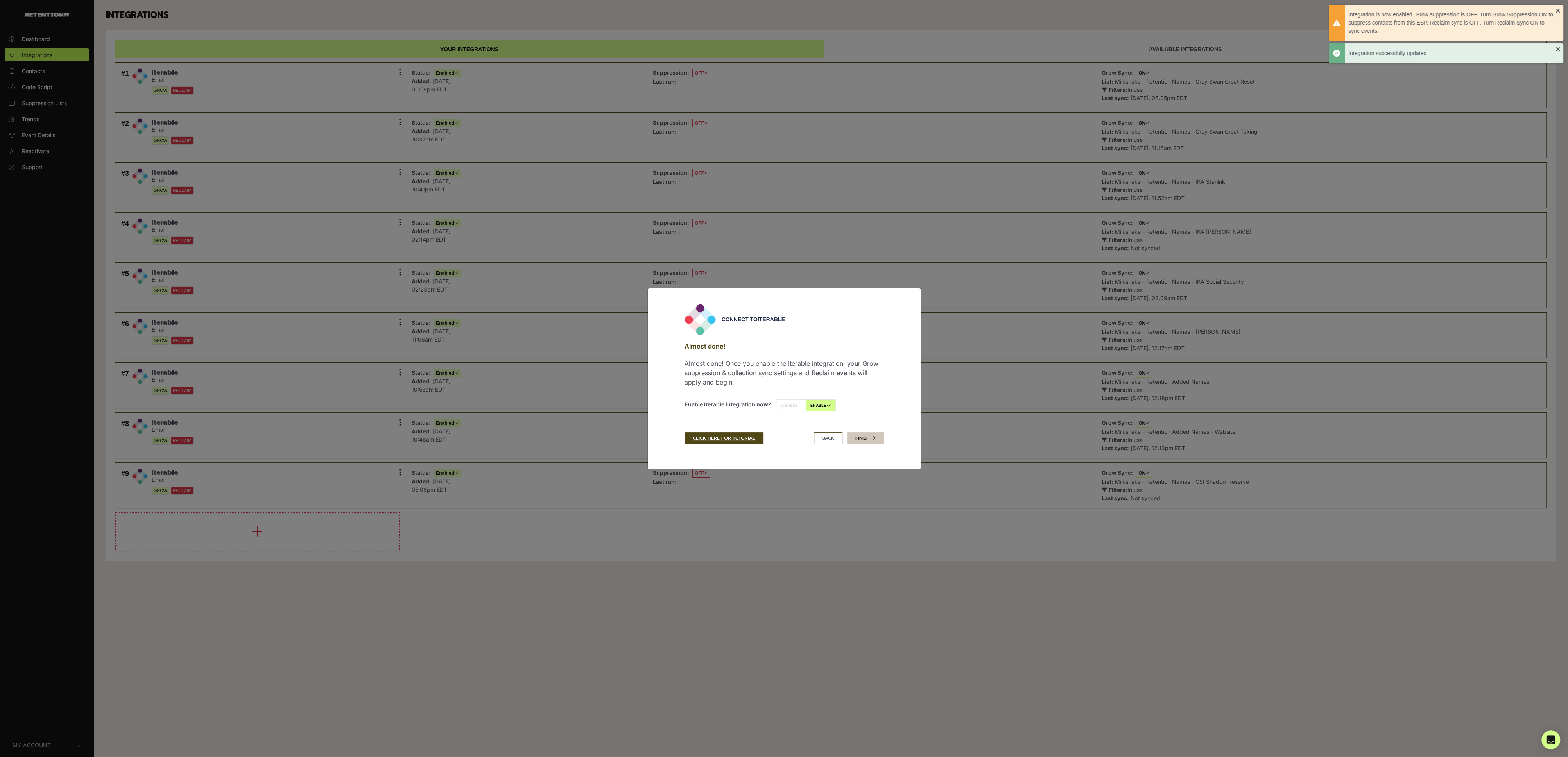
click at [870, 439] on link "Finish" at bounding box center [866, 438] width 37 height 12
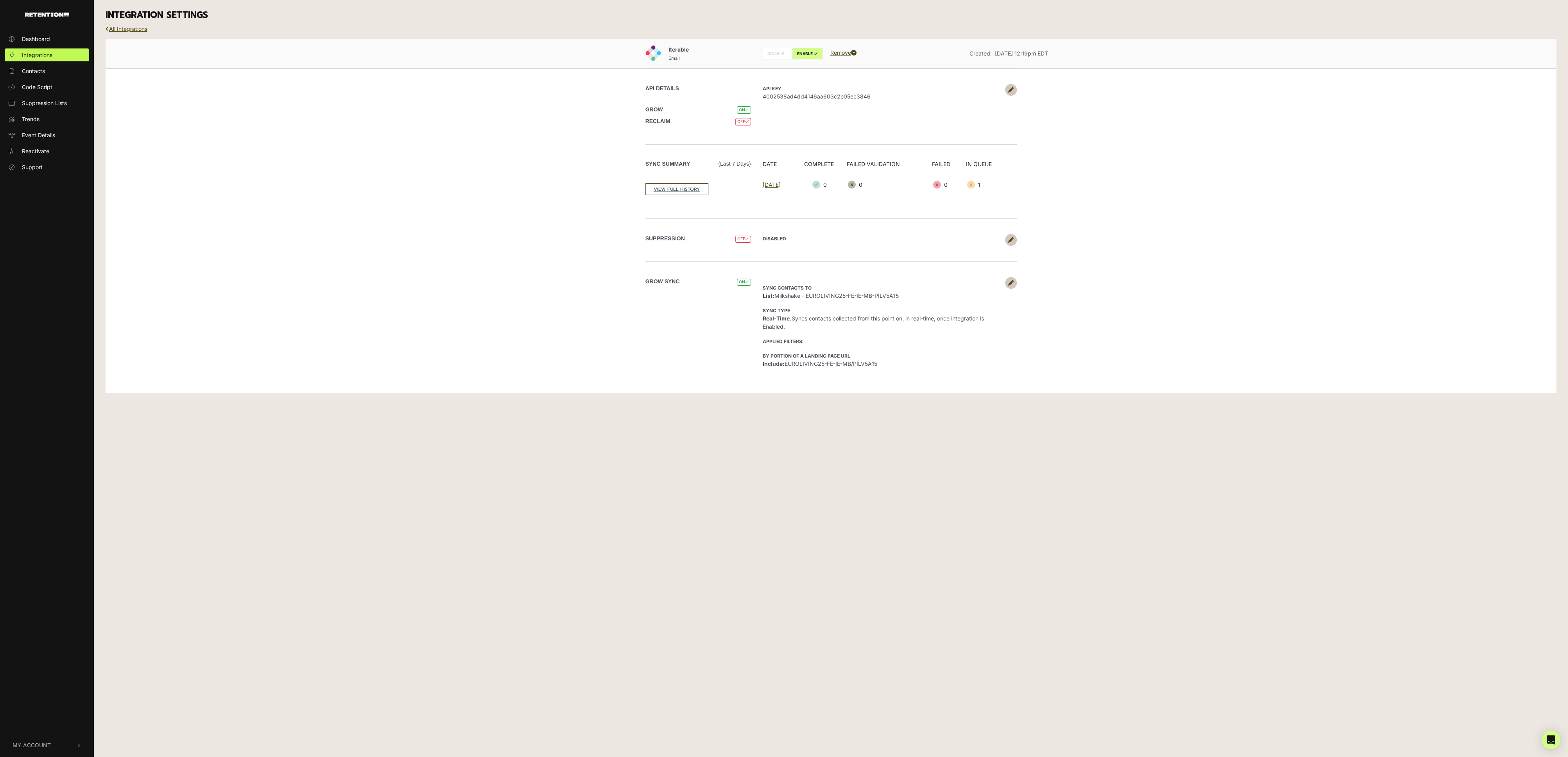
click at [132, 27] on link "All Integrations" at bounding box center [127, 28] width 42 height 6
